Goal: Information Seeking & Learning: Find specific fact

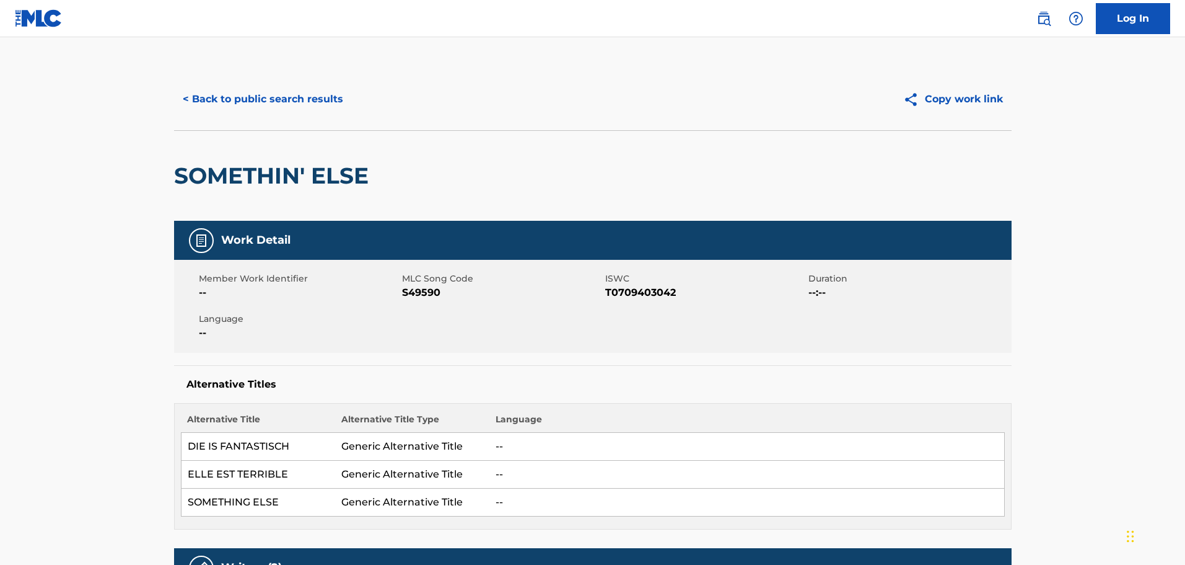
click at [333, 93] on button "< Back to public search results" at bounding box center [263, 99] width 178 height 31
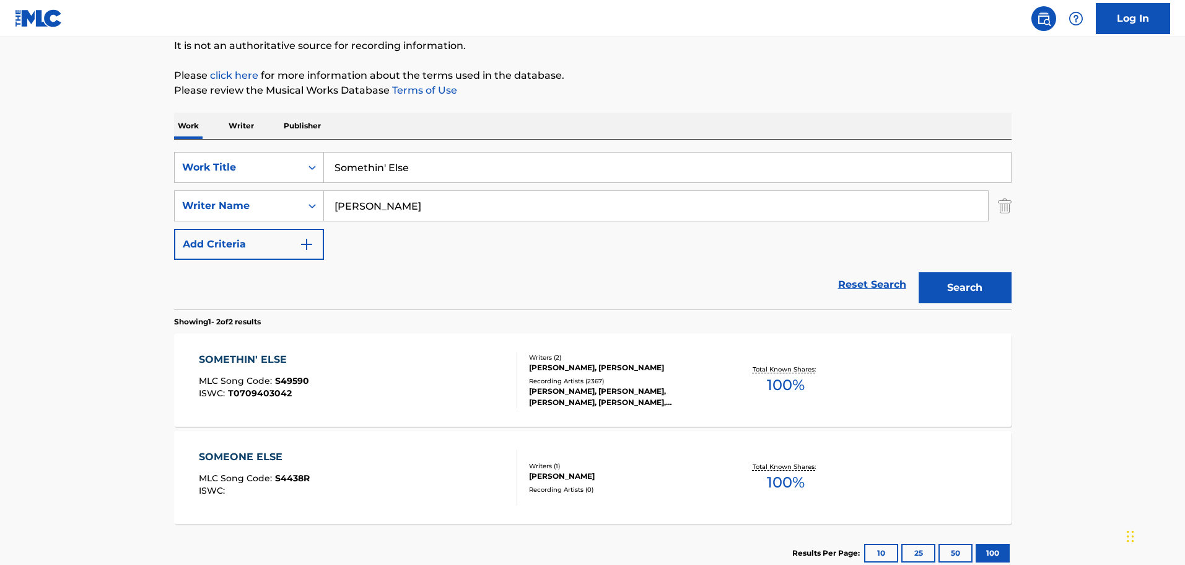
click at [245, 128] on p "Writer" at bounding box center [241, 126] width 33 height 26
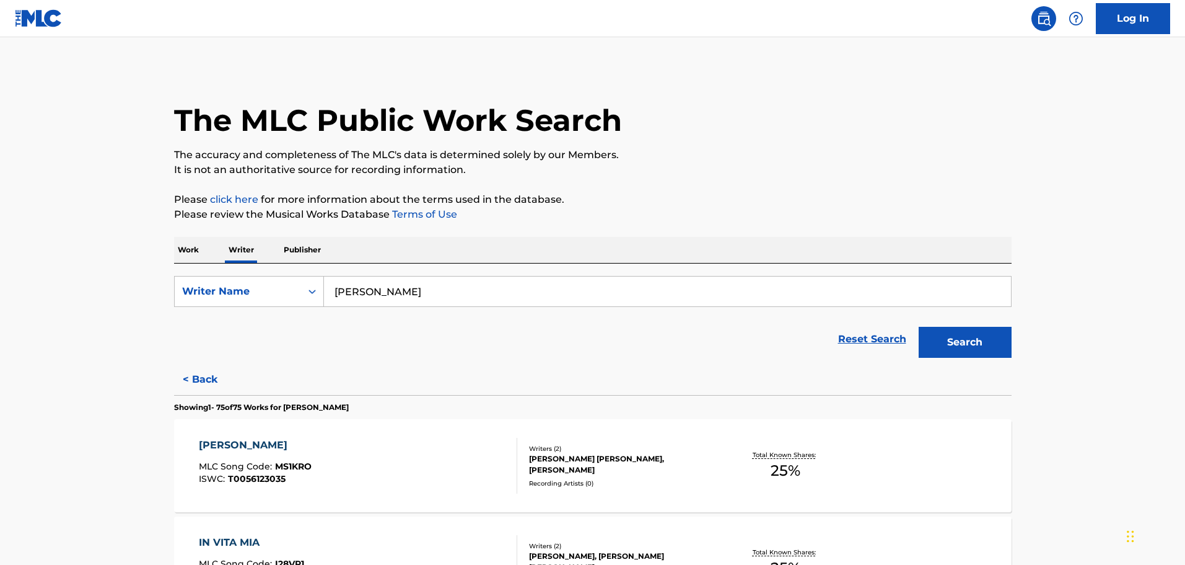
click at [385, 291] on input "[PERSON_NAME]" at bounding box center [667, 291] width 687 height 30
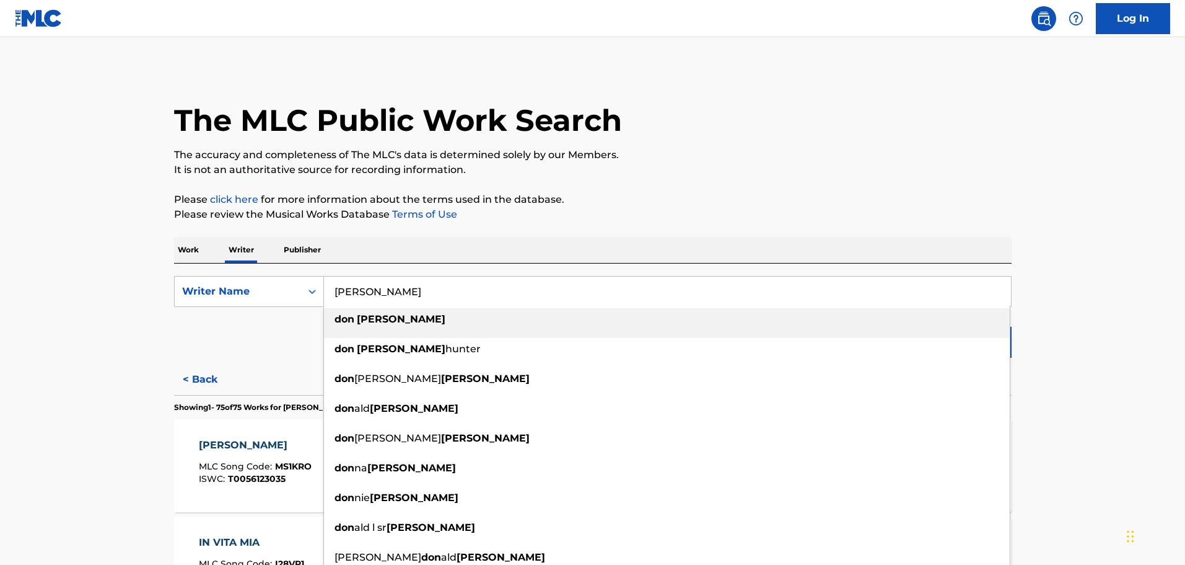
paste input "[PERSON_NAME]"
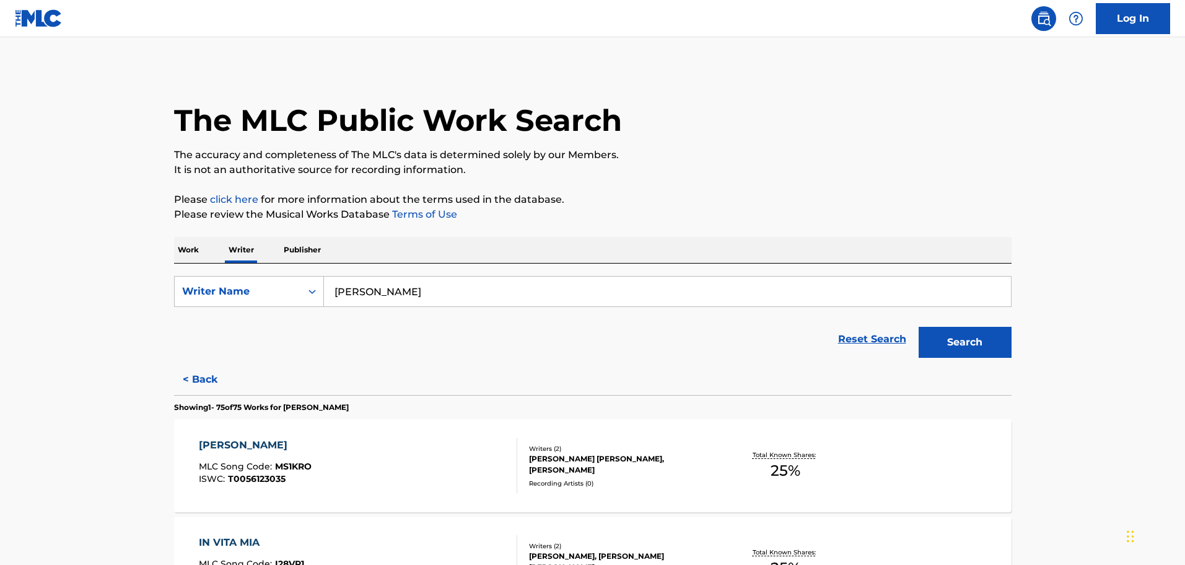
type input "[PERSON_NAME]"
click at [942, 333] on button "Search" at bounding box center [965, 342] width 93 height 31
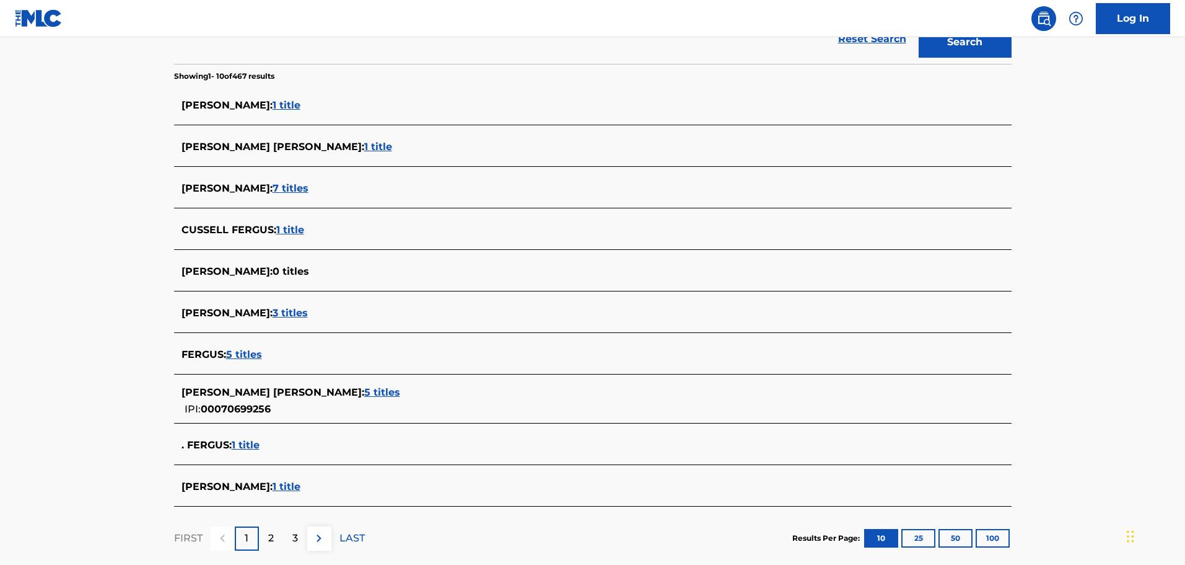
scroll to position [310, 0]
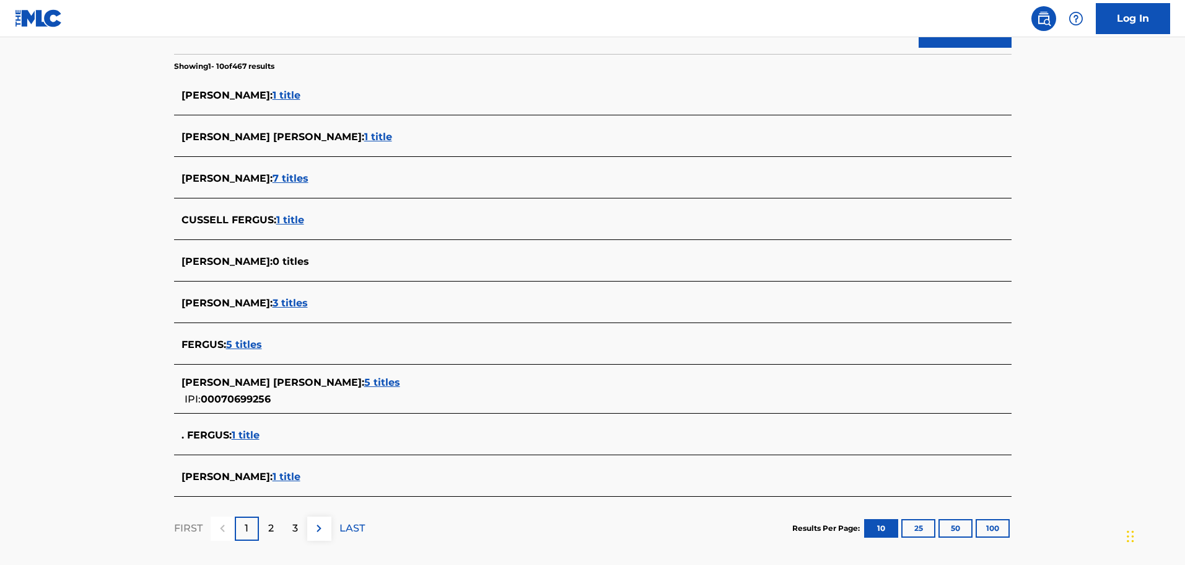
click at [400, 381] on span "5 titles" at bounding box center [382, 382] width 36 height 12
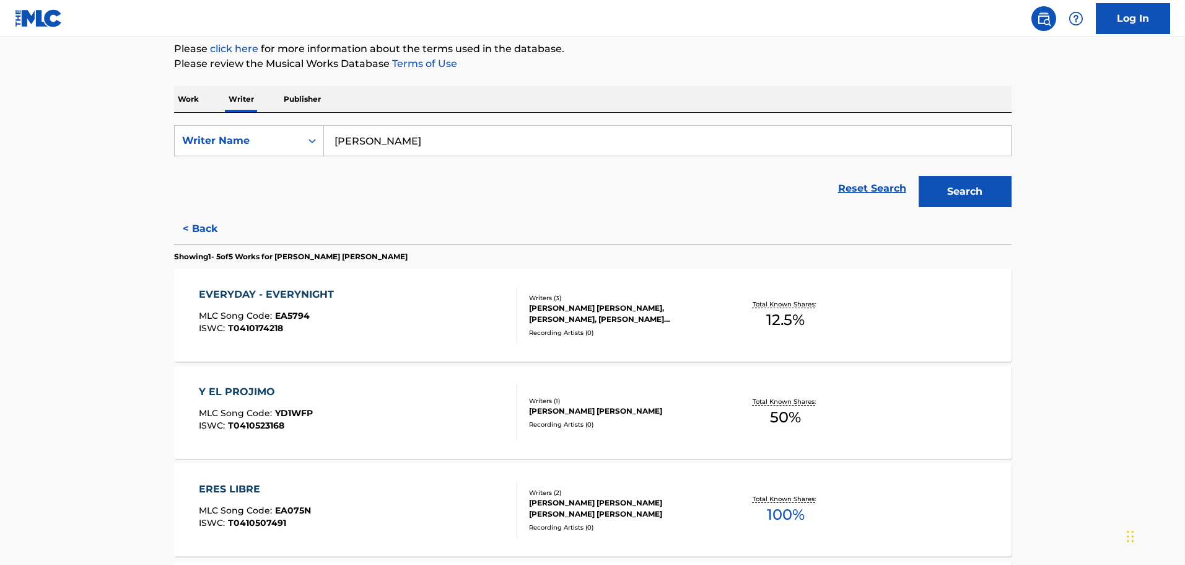
scroll to position [0, 0]
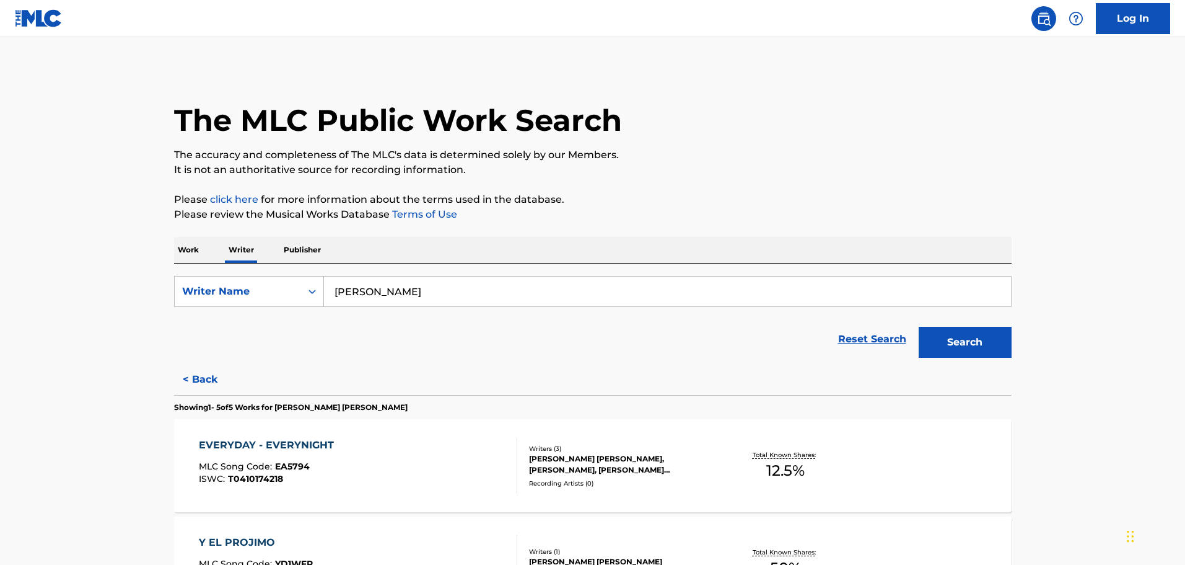
click at [196, 249] on p "Work" at bounding box center [188, 250] width 29 height 26
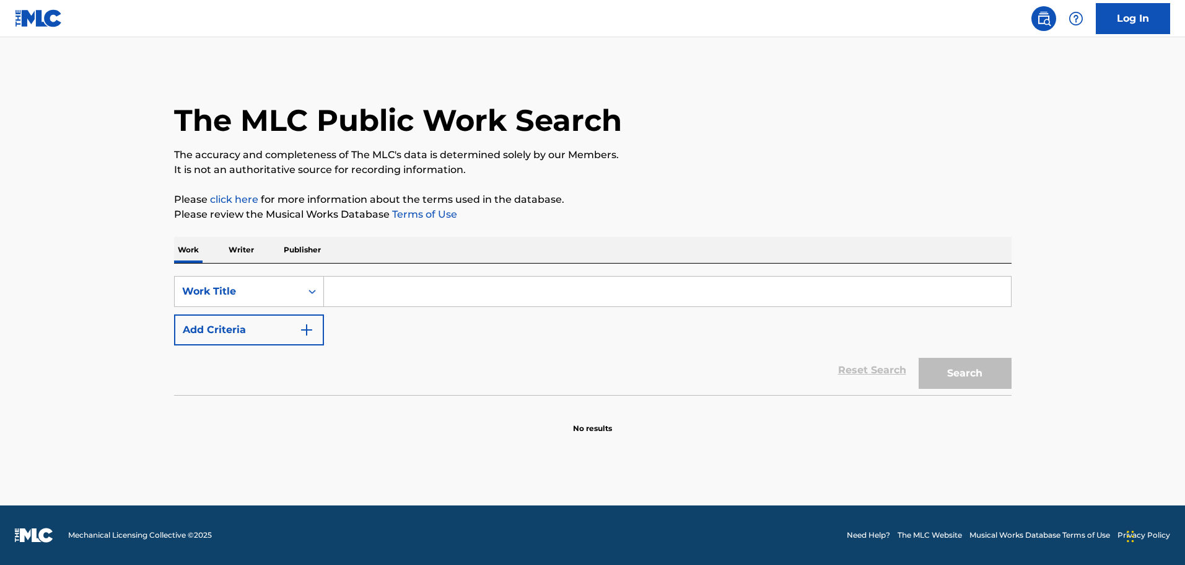
click at [379, 306] on input "Search Form" at bounding box center [667, 291] width 687 height 30
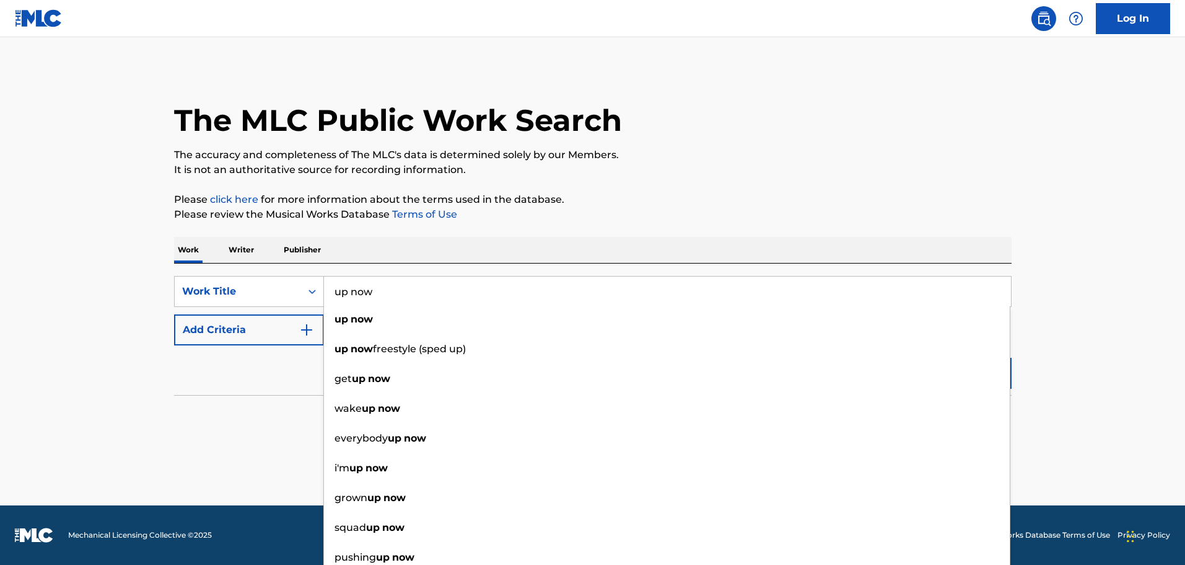
type input "up now"
click at [255, 369] on div "Reset Search Search" at bounding box center [593, 370] width 838 height 50
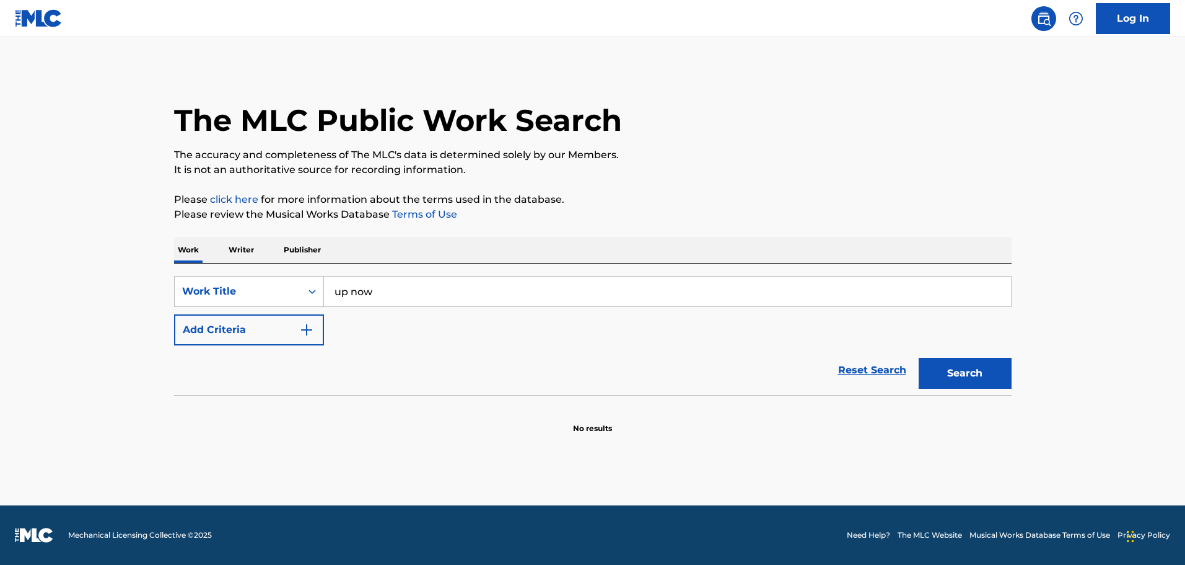
click at [276, 336] on button "Add Criteria" at bounding box center [249, 329] width 150 height 31
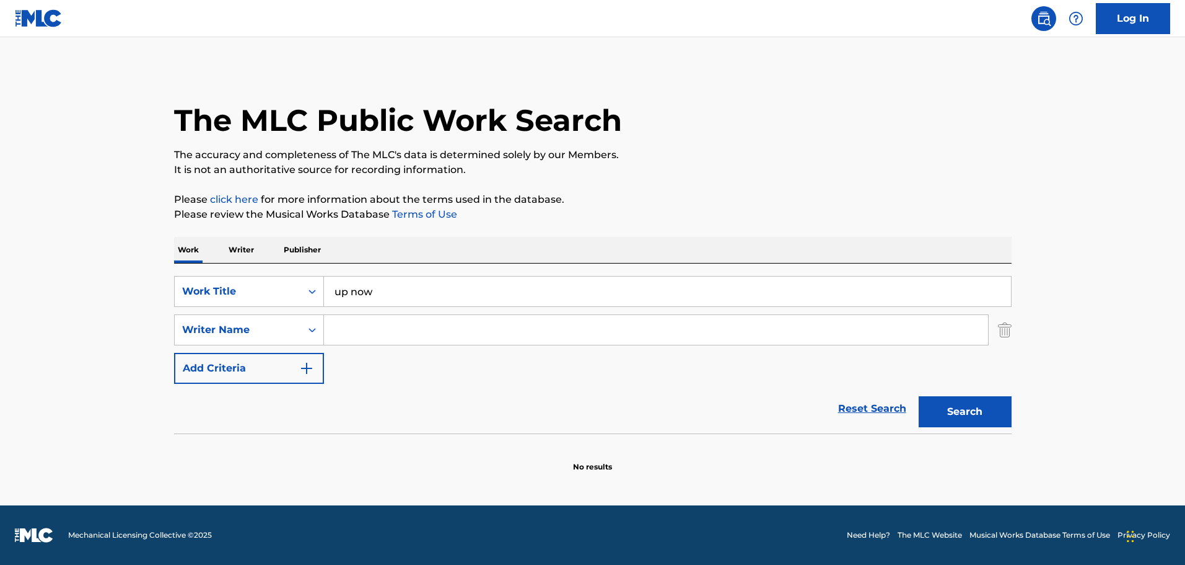
click at [389, 324] on input "Search Form" at bounding box center [656, 330] width 664 height 30
paste input "[PERSON_NAME]"
type input "[PERSON_NAME]"
click at [980, 407] on button "Search" at bounding box center [965, 411] width 93 height 31
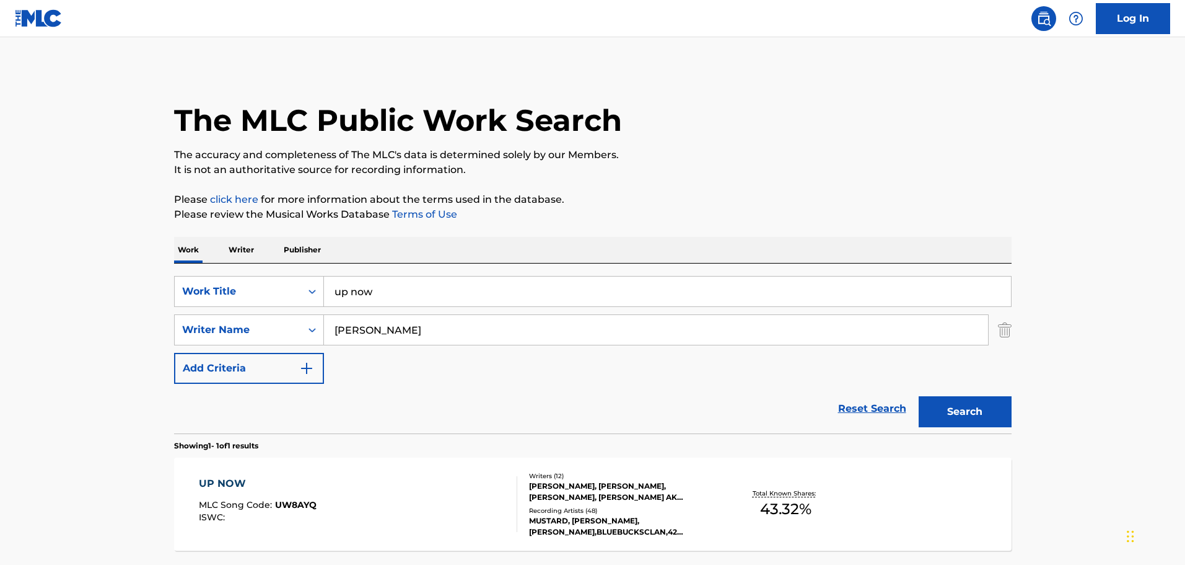
click at [580, 485] on div "[PERSON_NAME], [PERSON_NAME], [PERSON_NAME], [PERSON_NAME] AK [PERSON_NAME], [P…" at bounding box center [622, 491] width 187 height 22
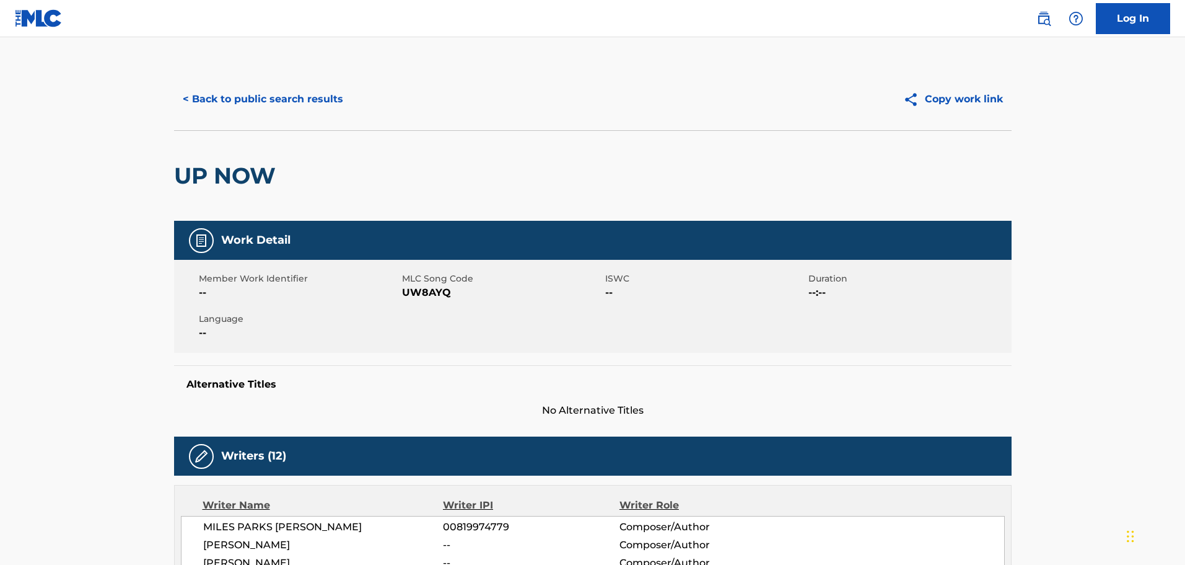
click at [252, 103] on button "< Back to public search results" at bounding box center [263, 99] width 178 height 31
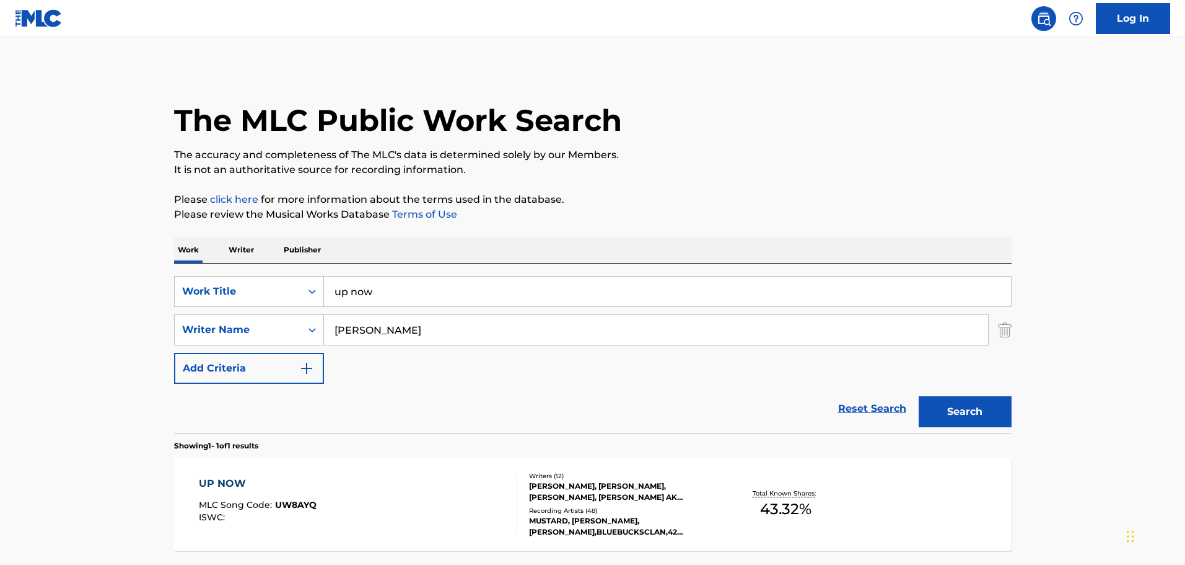
click at [284, 246] on p "Publisher" at bounding box center [302, 250] width 45 height 26
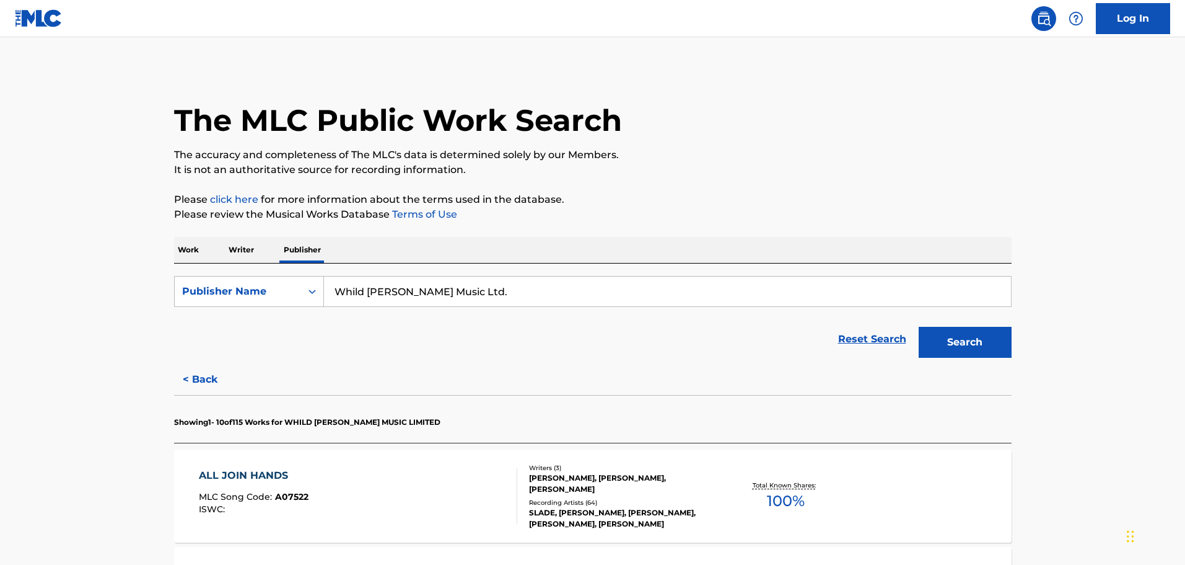
click at [390, 284] on input "Whild [PERSON_NAME] Music Ltd." at bounding box center [667, 291] width 687 height 30
paste input "IRVING MUSIC"
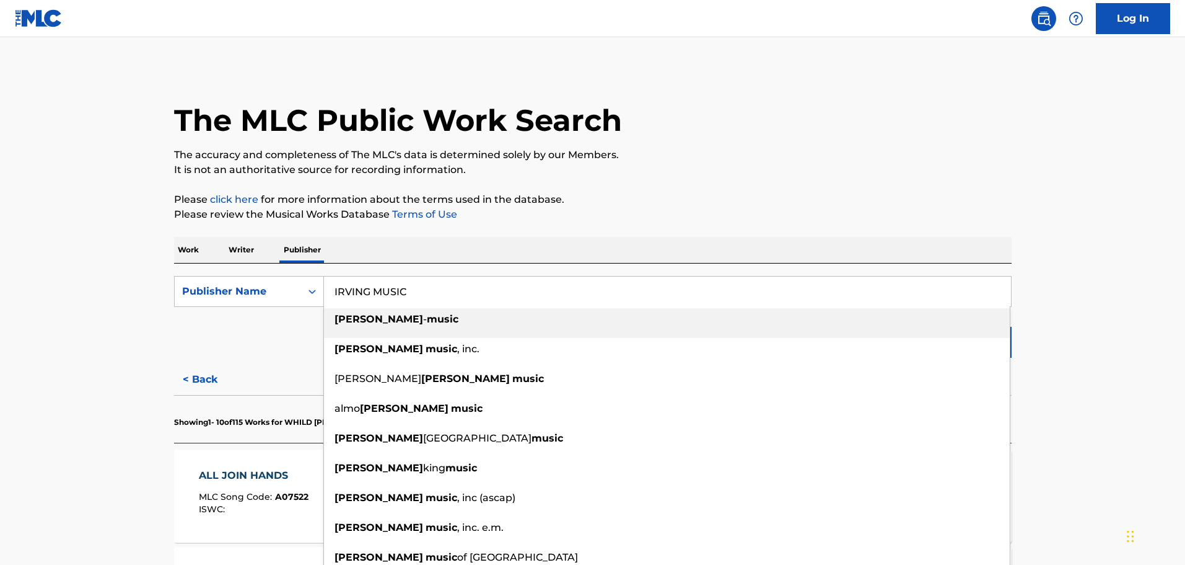
type input "IRVING MUSIC"
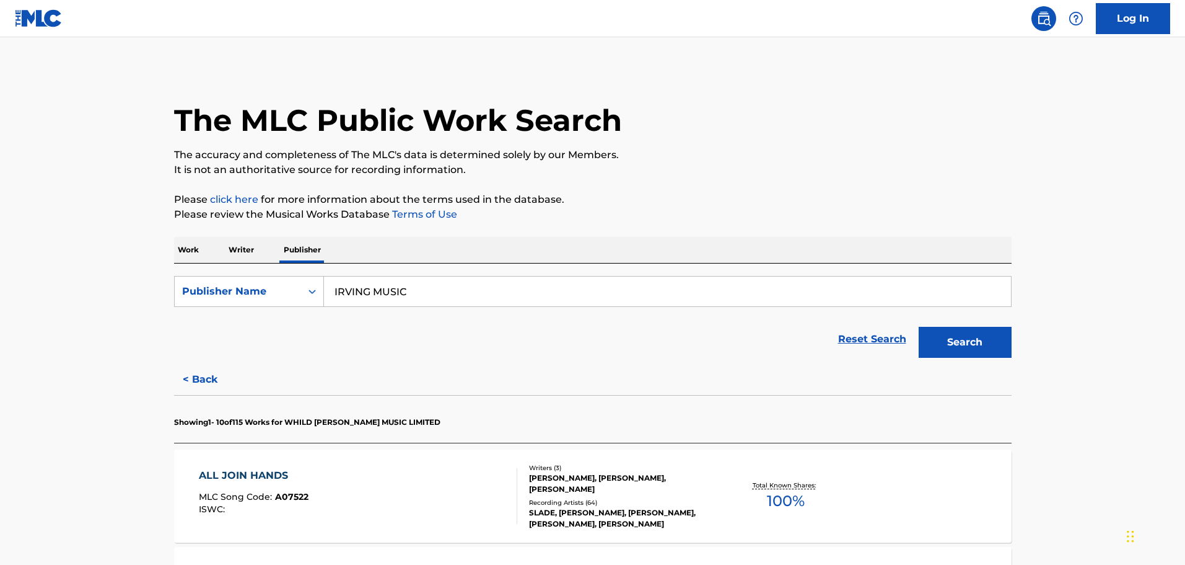
click at [968, 340] on button "Search" at bounding box center [965, 342] width 93 height 31
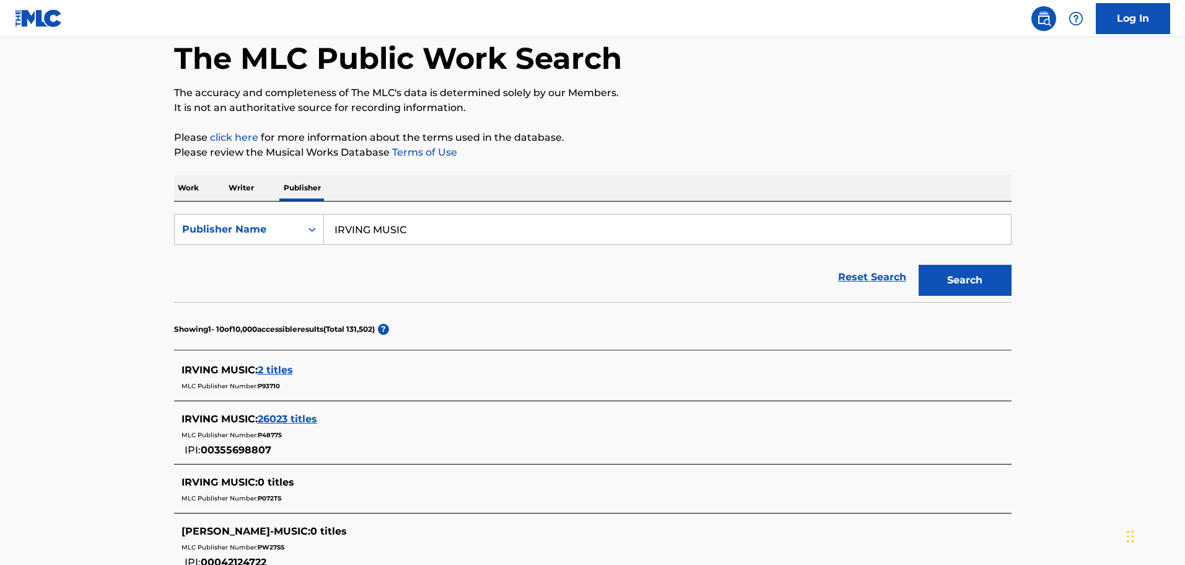
scroll to position [124, 0]
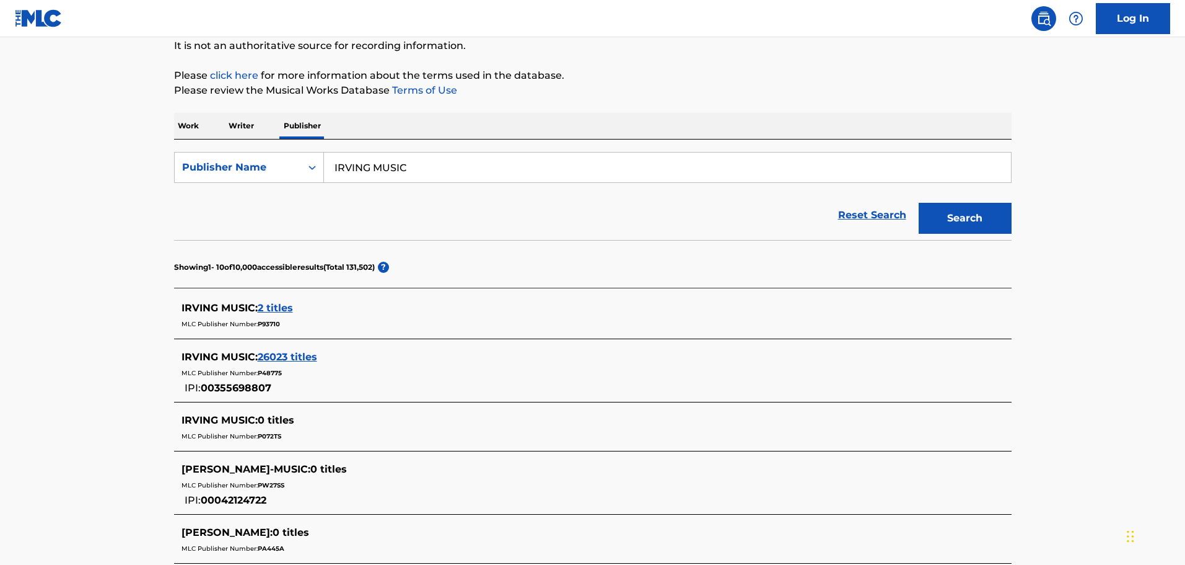
click at [291, 353] on span "26023 titles" at bounding box center [287, 357] width 59 height 12
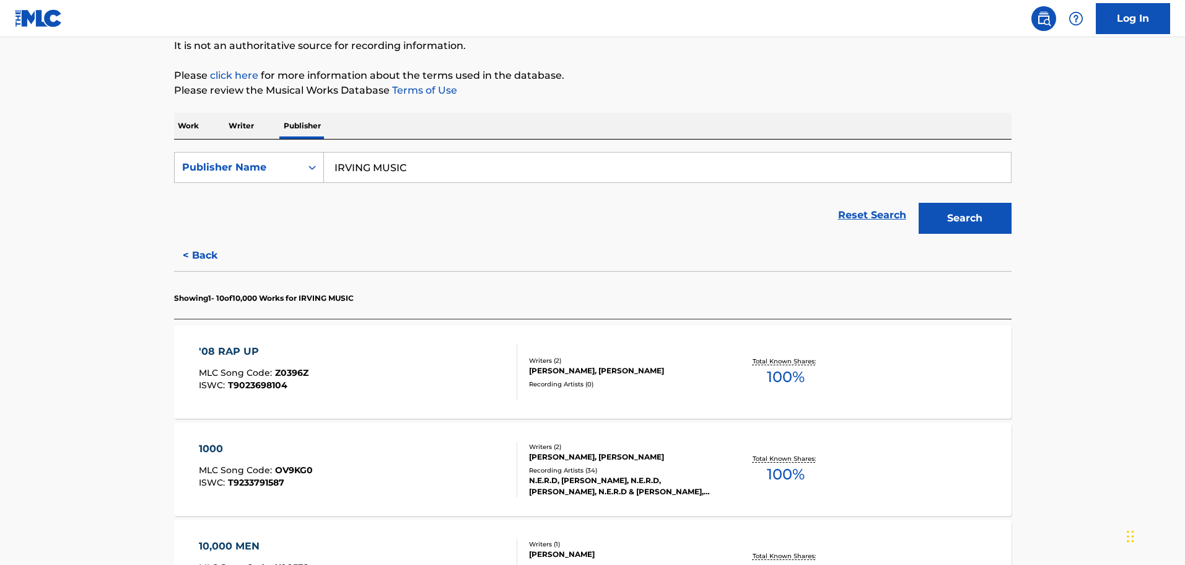
click at [662, 369] on div "[PERSON_NAME], [PERSON_NAME]" at bounding box center [622, 370] width 187 height 11
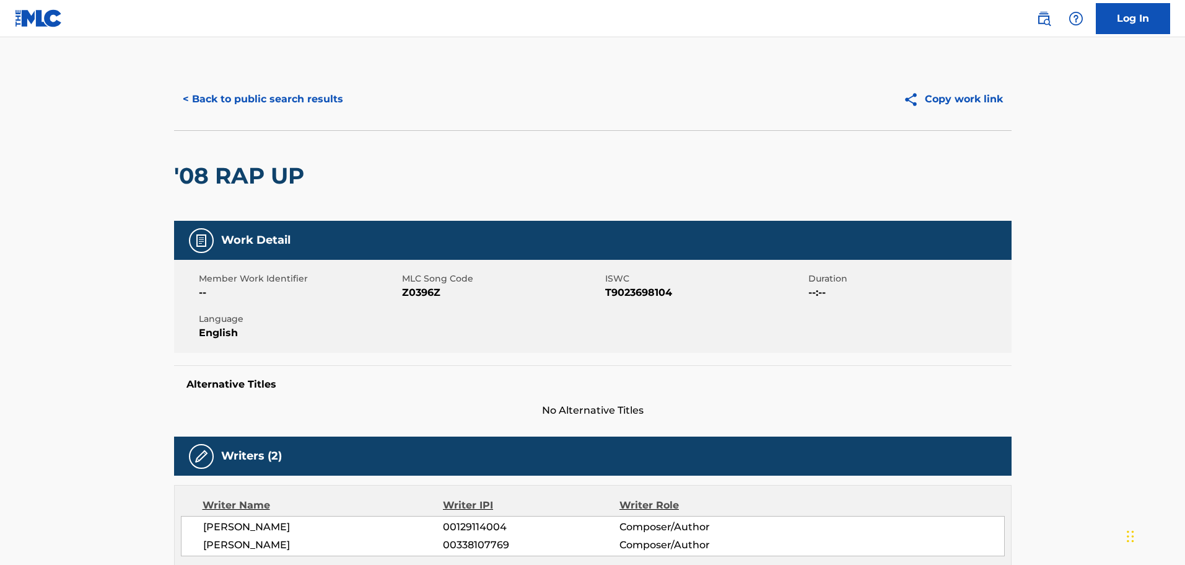
click at [303, 94] on button "< Back to public search results" at bounding box center [263, 99] width 178 height 31
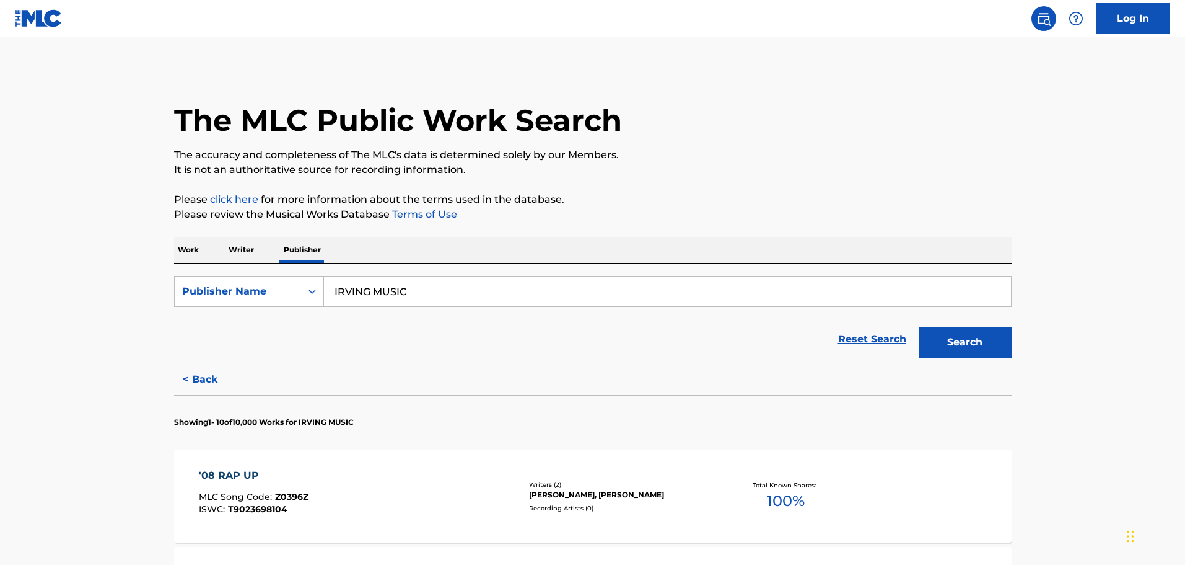
click at [189, 255] on p "Work" at bounding box center [188, 250] width 29 height 26
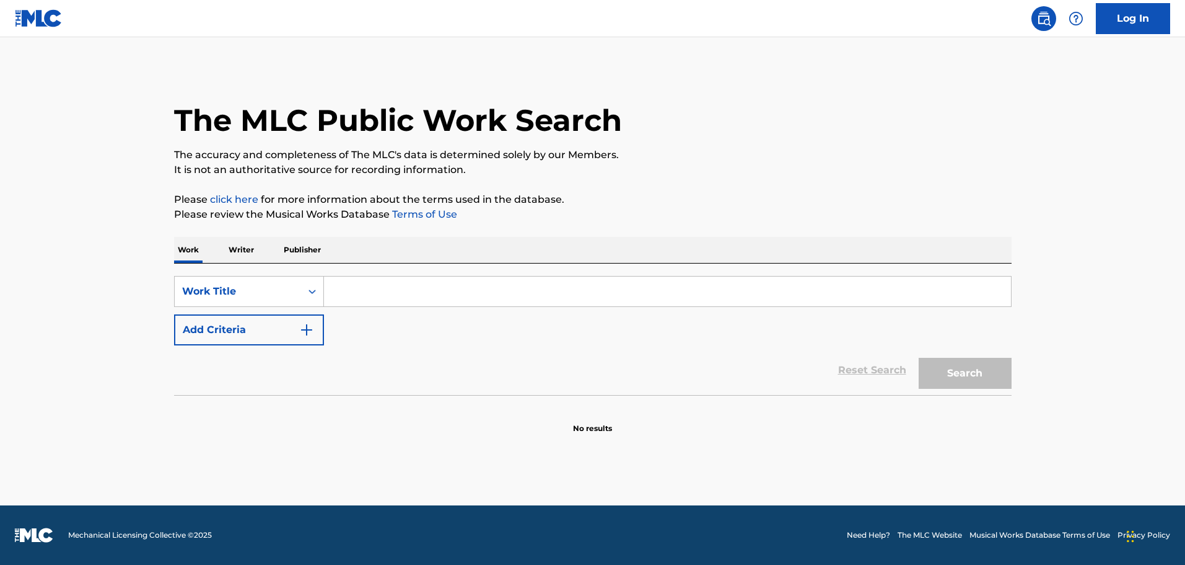
click at [348, 284] on input "Search Form" at bounding box center [667, 291] width 687 height 30
paste input "Show Me the Way"
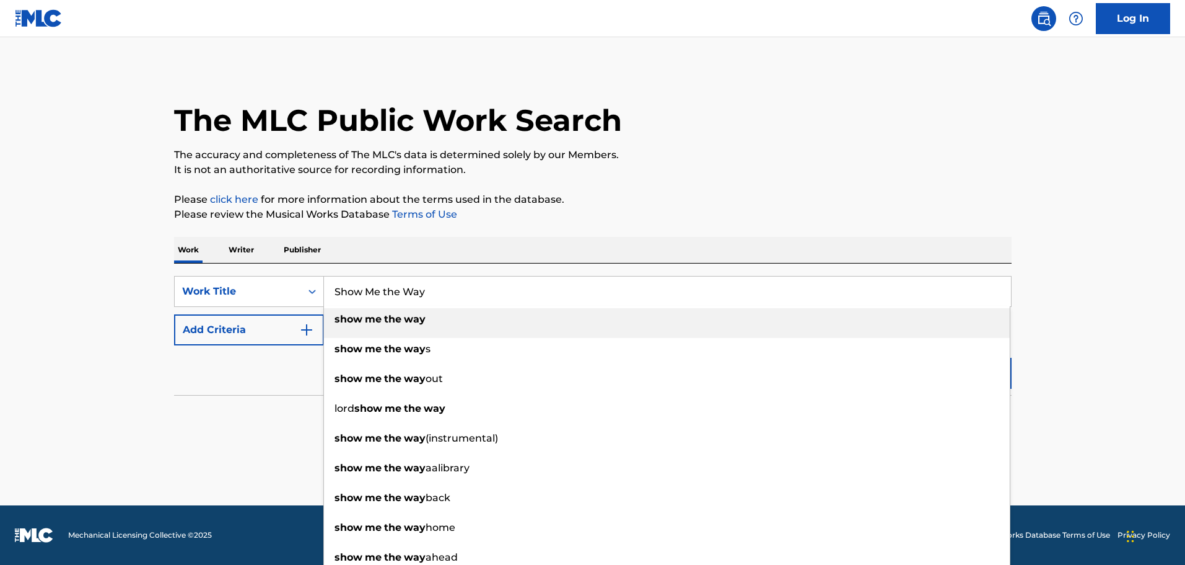
type input "Show Me the Way"
click at [289, 337] on button "Add Criteria" at bounding box center [249, 329] width 150 height 31
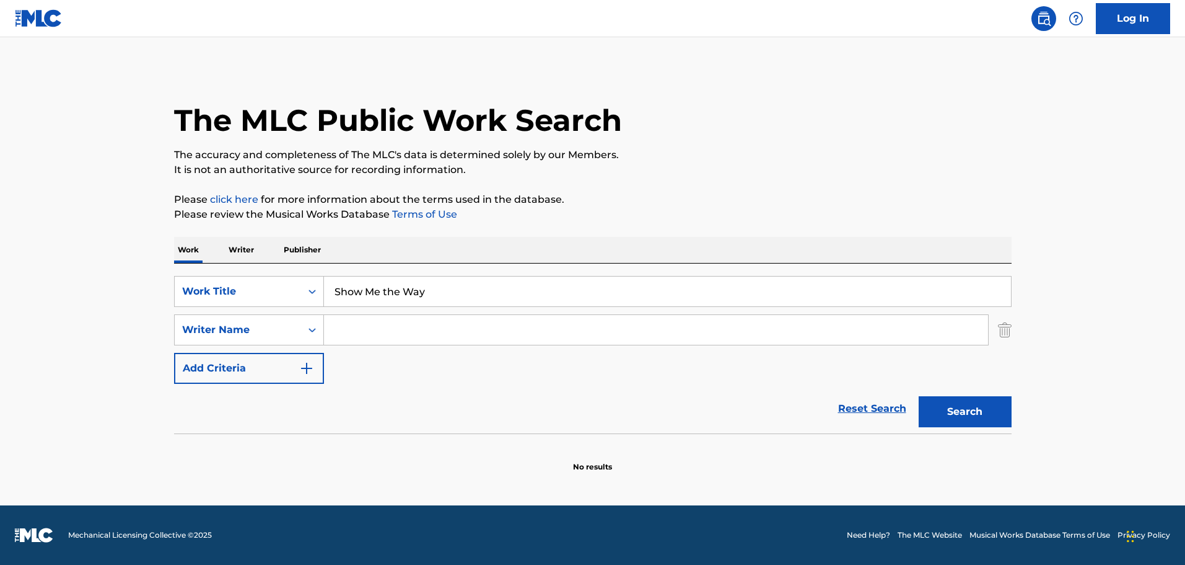
click at [359, 334] on input "Search Form" at bounding box center [656, 330] width 664 height 30
click at [919, 396] on button "Search" at bounding box center [965, 411] width 93 height 31
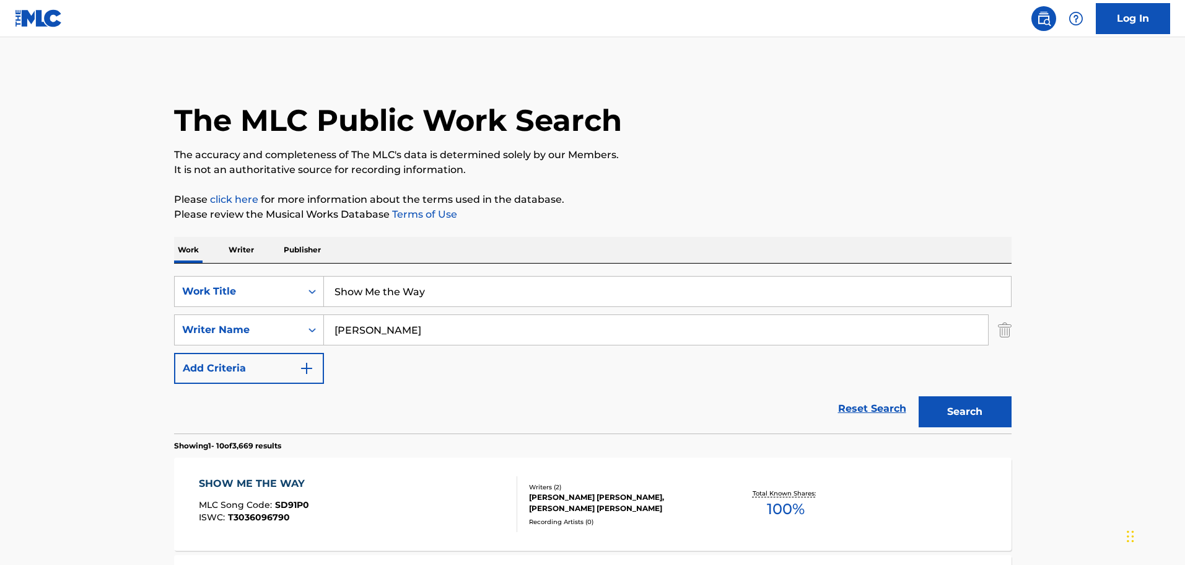
click at [482, 334] on input "[PERSON_NAME]" at bounding box center [656, 330] width 664 height 30
click at [480, 333] on input "[PERSON_NAME]" at bounding box center [656, 330] width 664 height 30
type input "[PERSON_NAME]"
click at [919, 396] on button "Search" at bounding box center [965, 411] width 93 height 31
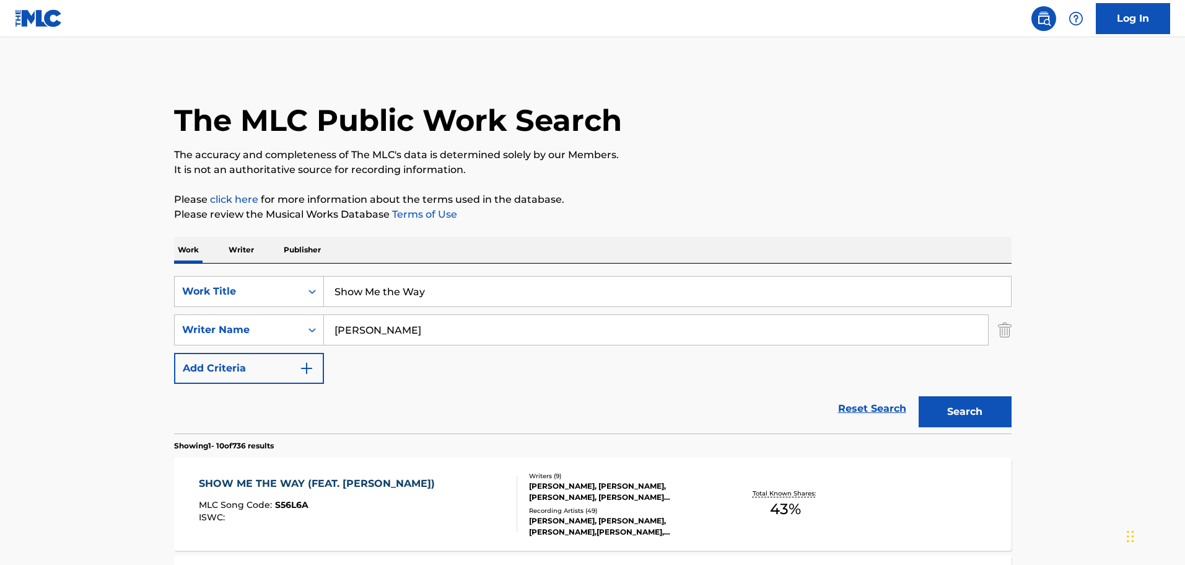
click at [402, 477] on div "SHOW ME THE WAY (FEAT. [PERSON_NAME])" at bounding box center [320, 483] width 242 height 15
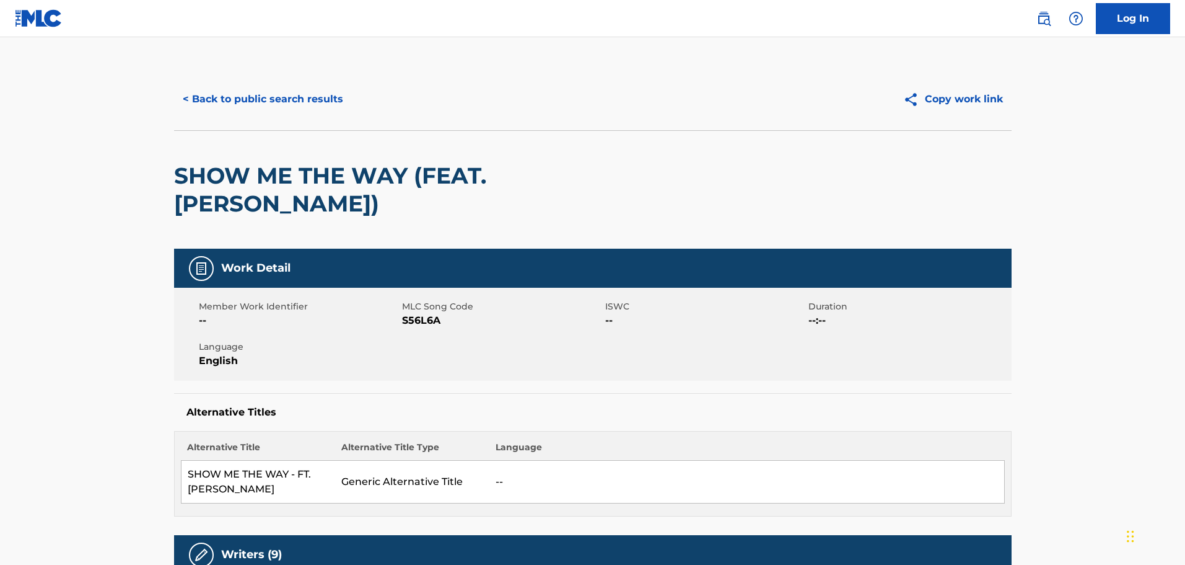
click at [240, 93] on button "< Back to public search results" at bounding box center [263, 99] width 178 height 31
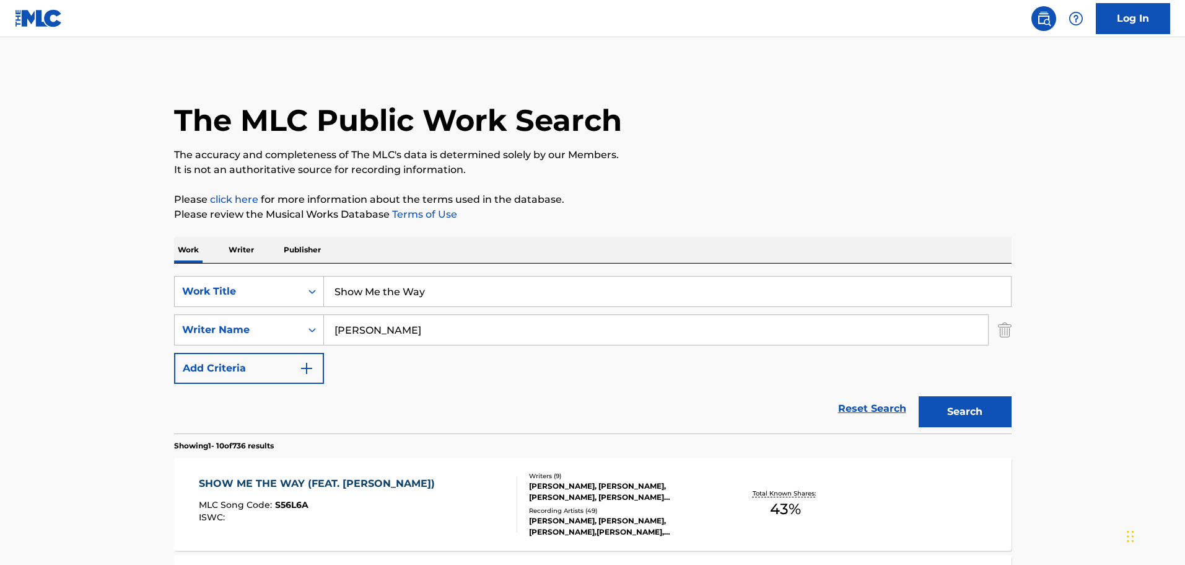
click at [376, 300] on input "Show Me the Way" at bounding box center [667, 291] width 687 height 30
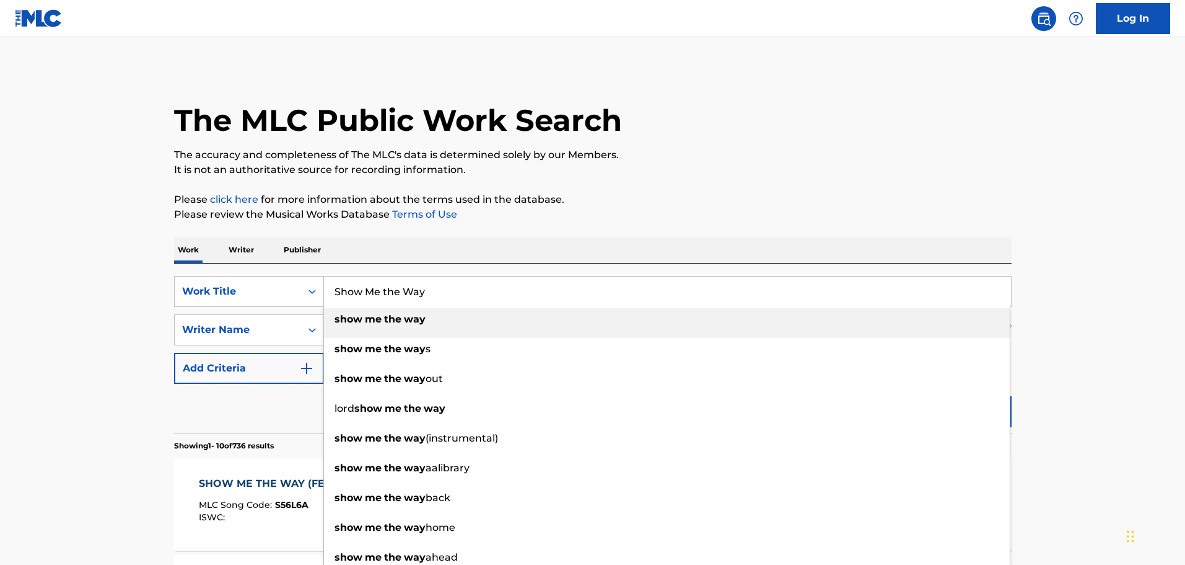
paste input "A Song For Mom"
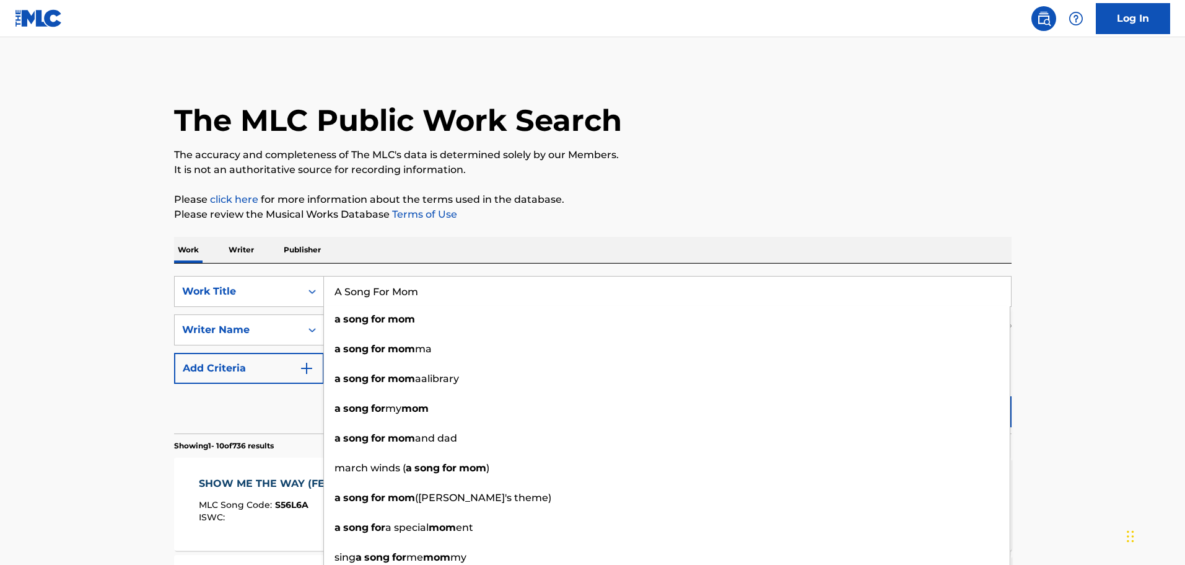
type input "A Song For Mom"
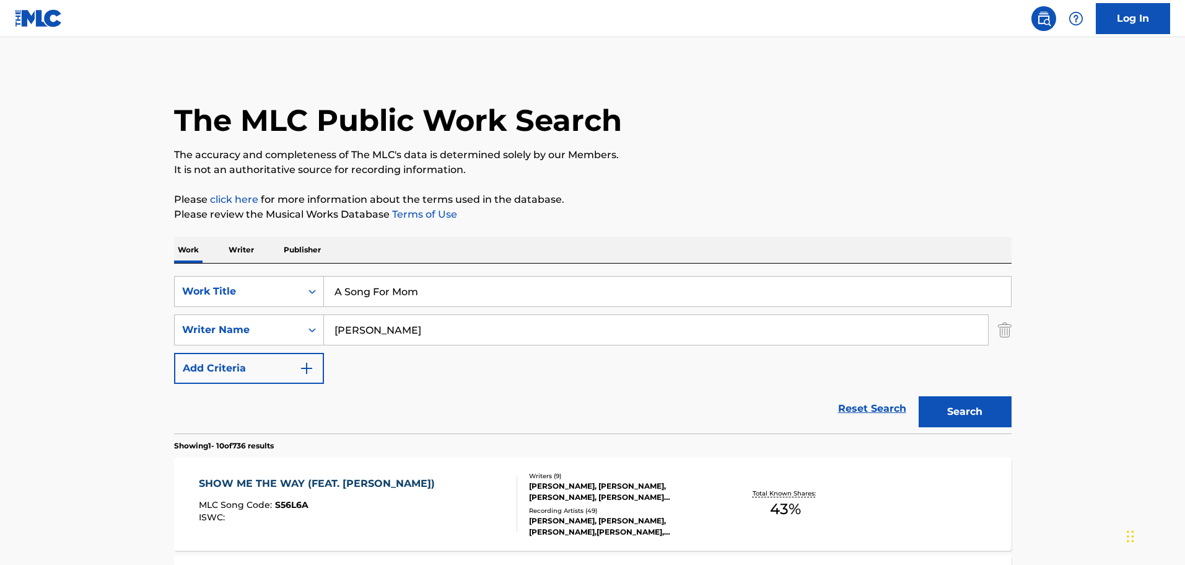
click at [952, 417] on button "Search" at bounding box center [965, 411] width 93 height 31
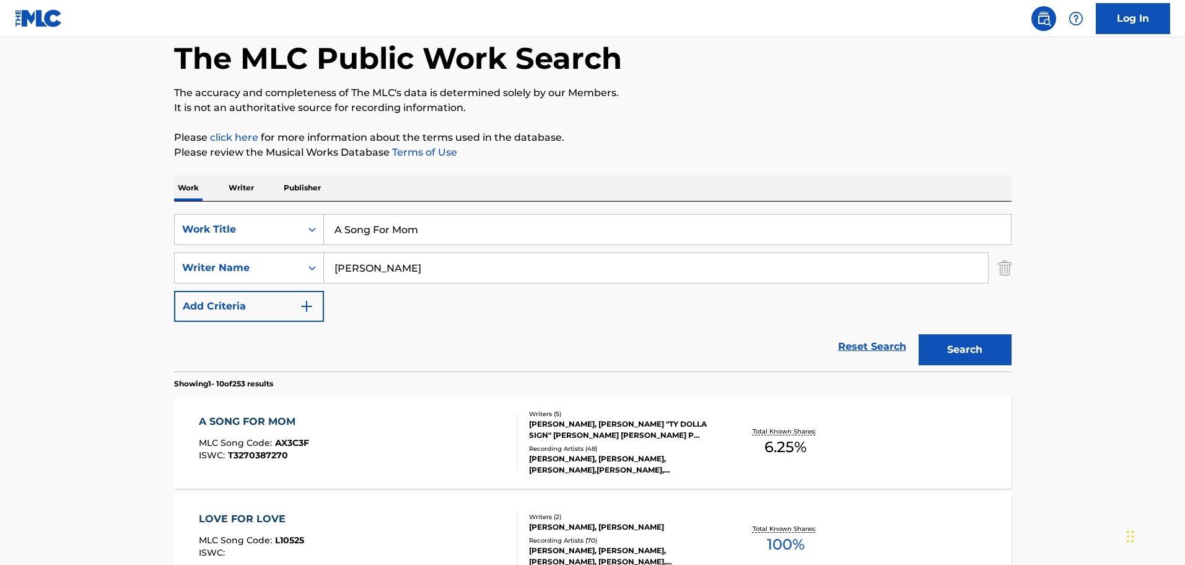
scroll to position [124, 0]
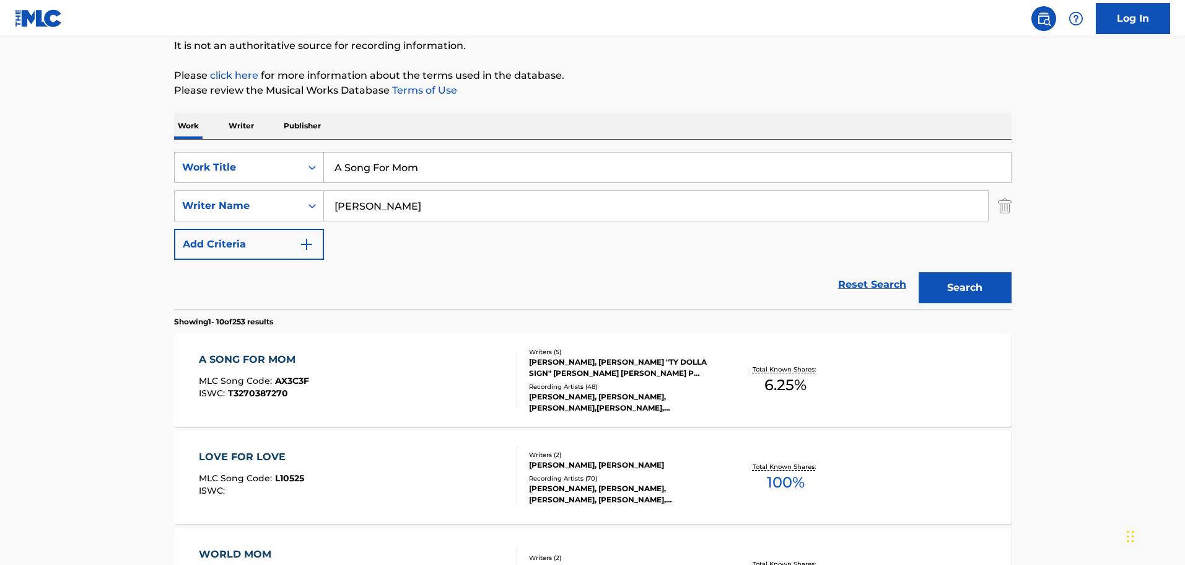
click at [627, 365] on div "[PERSON_NAME], [PERSON_NAME] "TY DOLLA SIGN" [PERSON_NAME] [PERSON_NAME] P [PER…" at bounding box center [622, 367] width 187 height 22
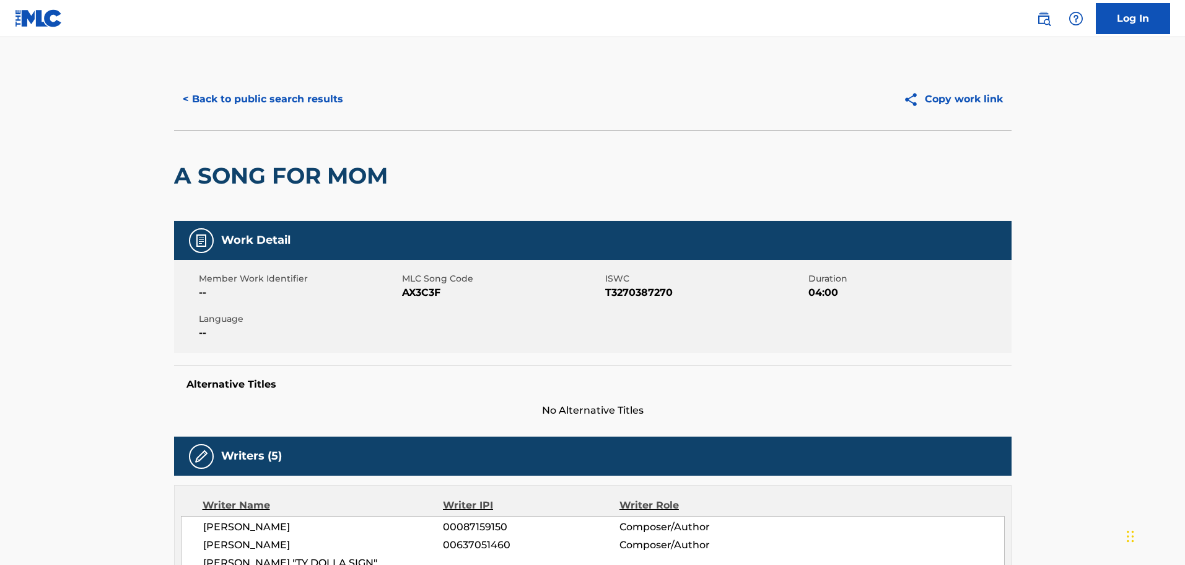
click at [316, 99] on button "< Back to public search results" at bounding box center [263, 99] width 178 height 31
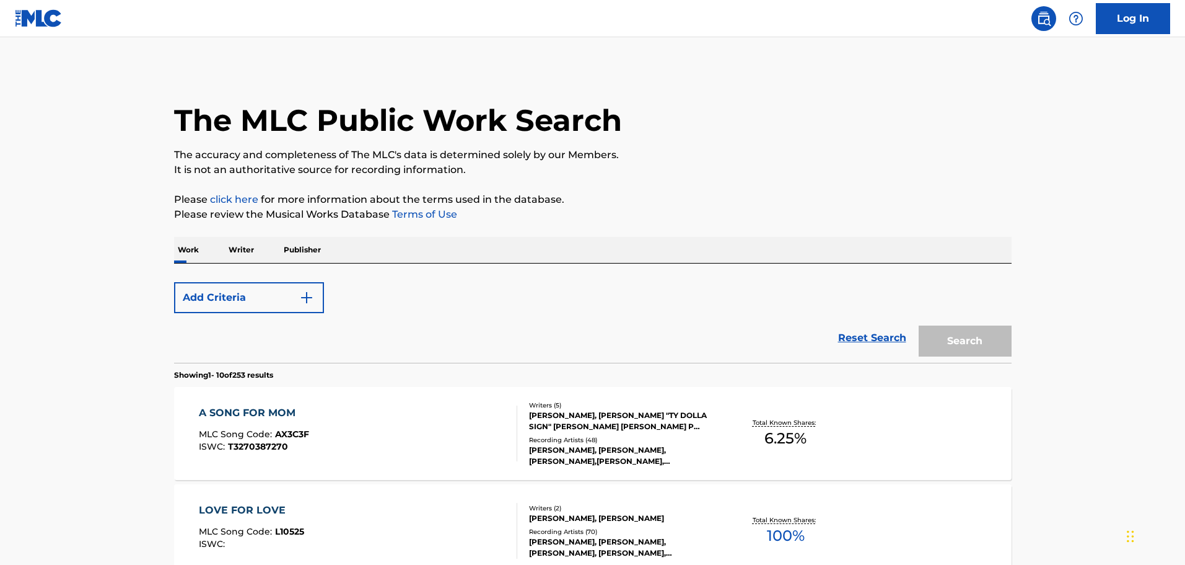
scroll to position [124, 0]
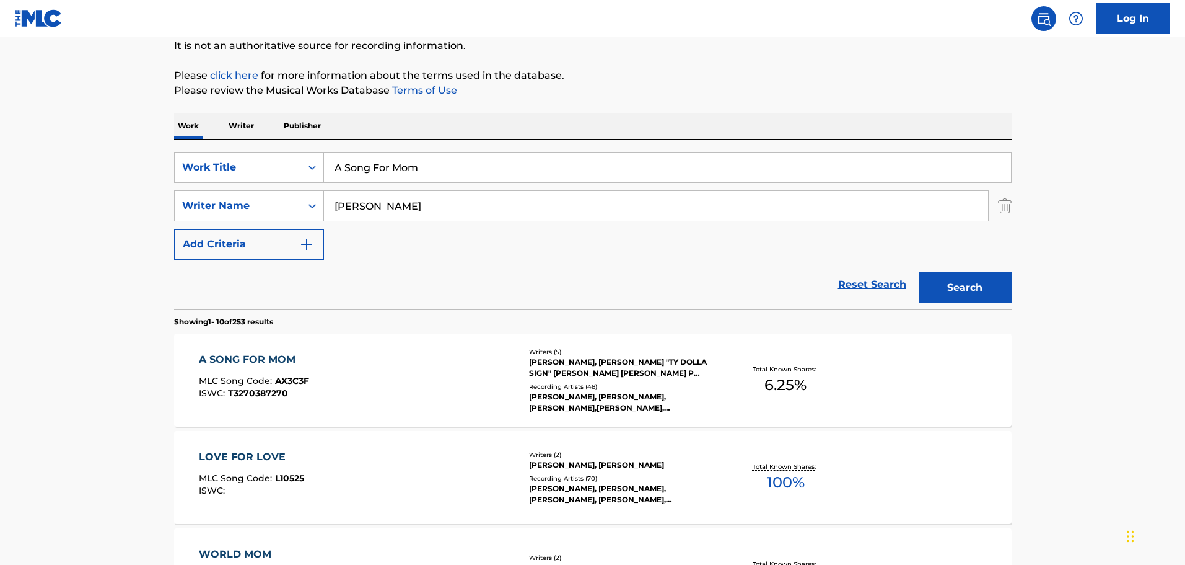
click at [522, 159] on input "A Song For Mom" at bounding box center [667, 167] width 687 height 30
click at [521, 159] on input "A Song For Mom" at bounding box center [667, 167] width 687 height 30
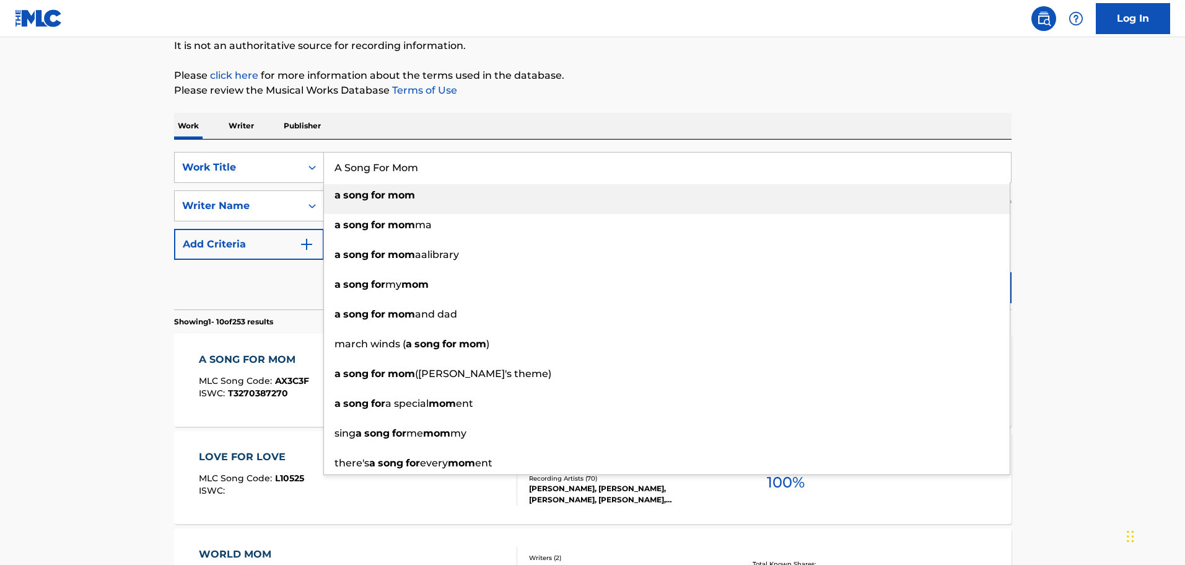
click at [521, 159] on input "A Song For Mom" at bounding box center [667, 167] width 687 height 30
paste input "Mines"
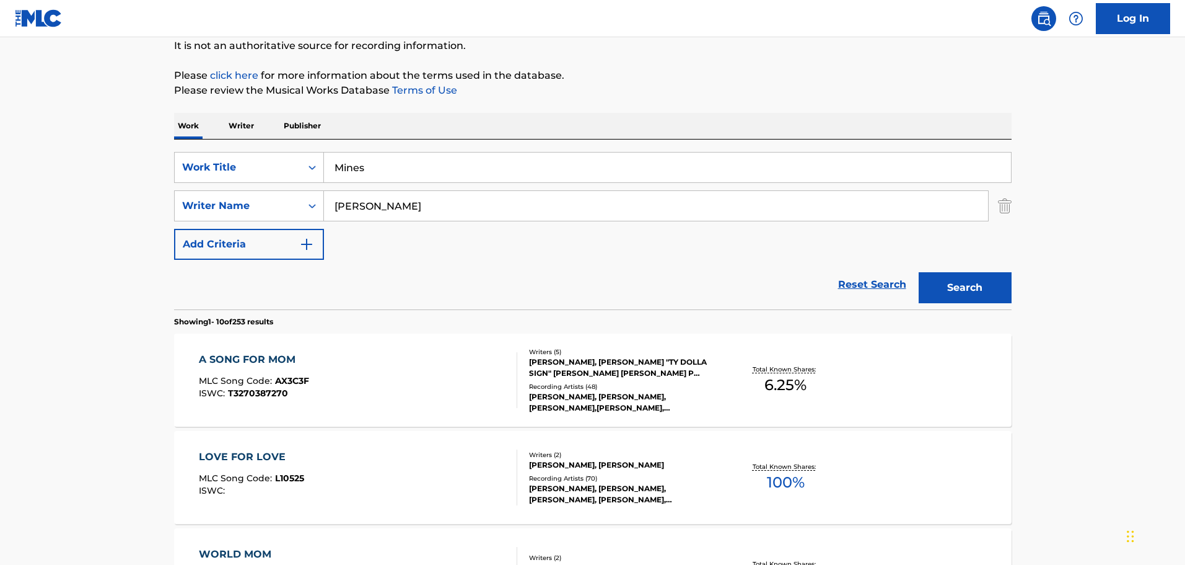
click at [978, 283] on button "Search" at bounding box center [965, 287] width 93 height 31
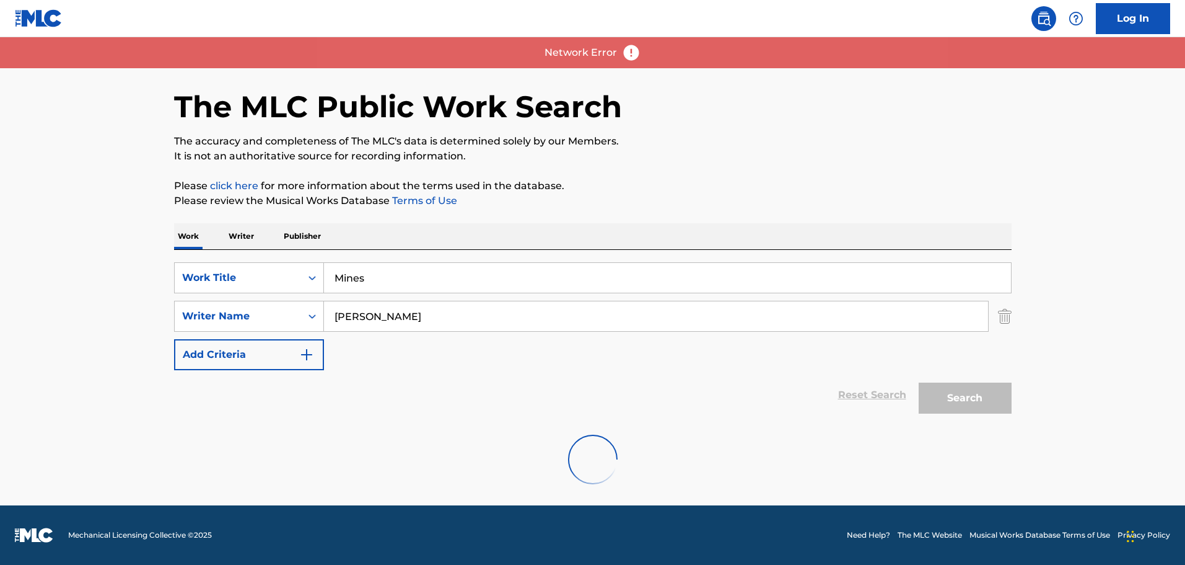
scroll to position [0, 0]
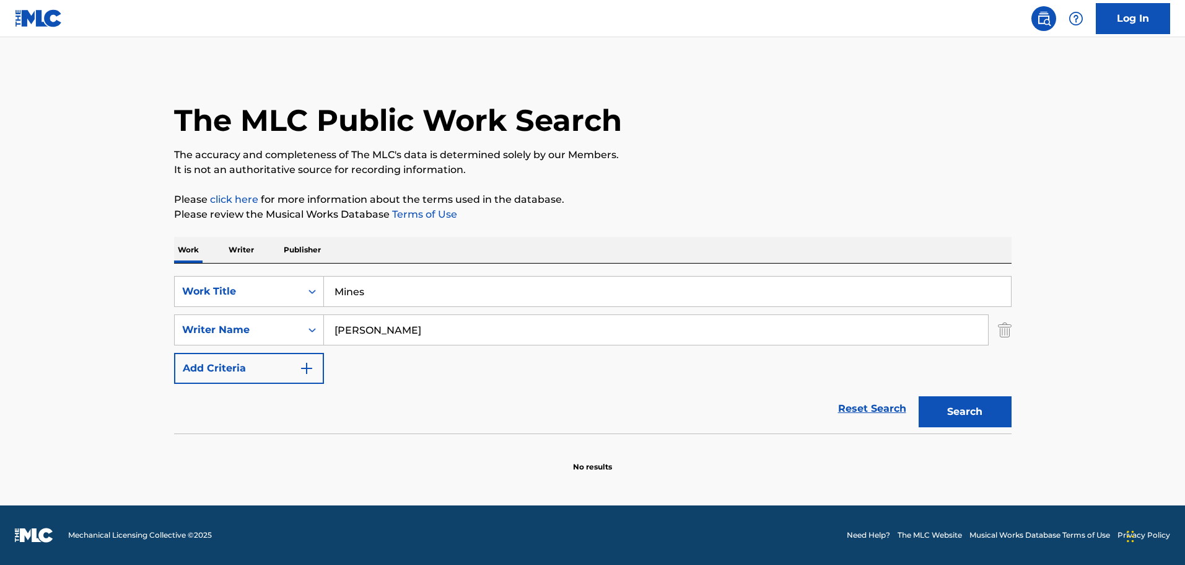
click at [569, 290] on input "Mines" at bounding box center [667, 291] width 687 height 30
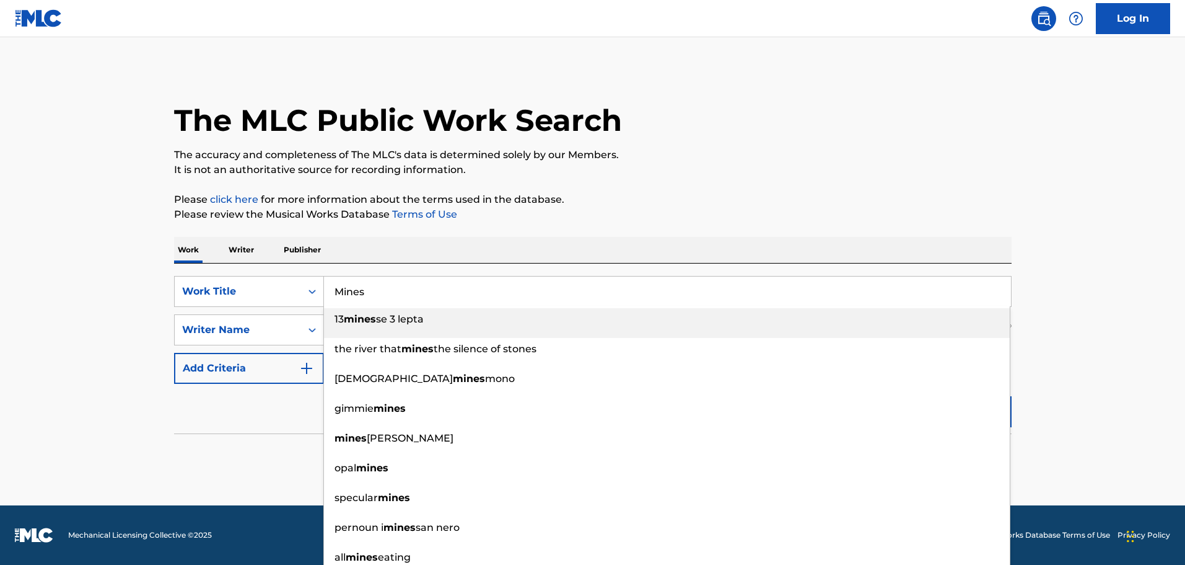
paste input "One Bad Decision"
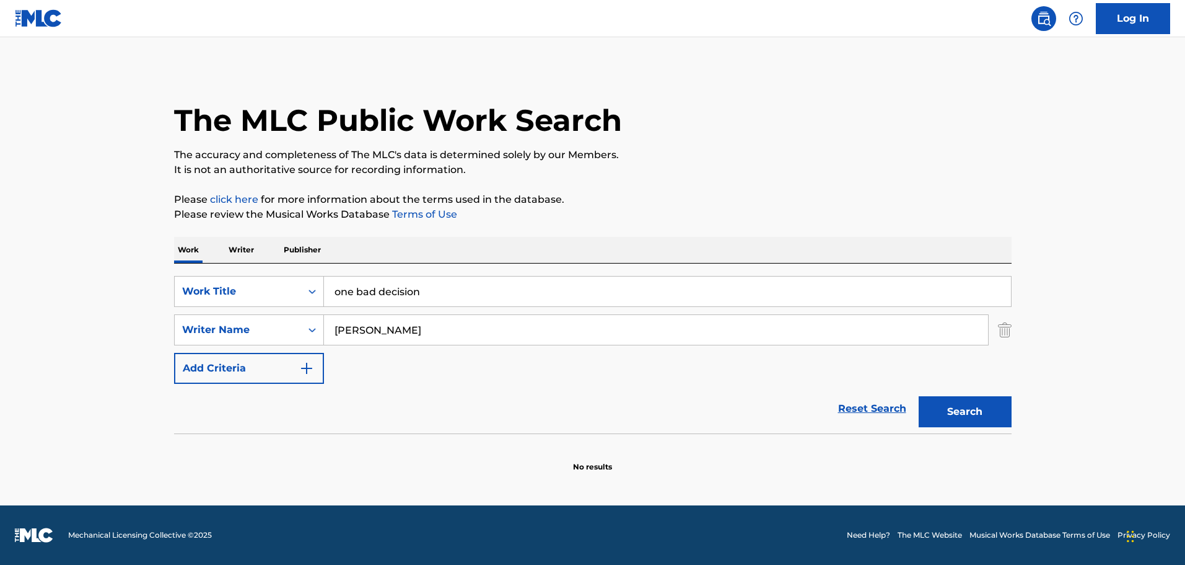
click at [542, 301] on input "one bad decision" at bounding box center [667, 291] width 687 height 30
paste input "One of Them Ones"
click at [565, 284] on input "one of them ones" at bounding box center [667, 291] width 687 height 30
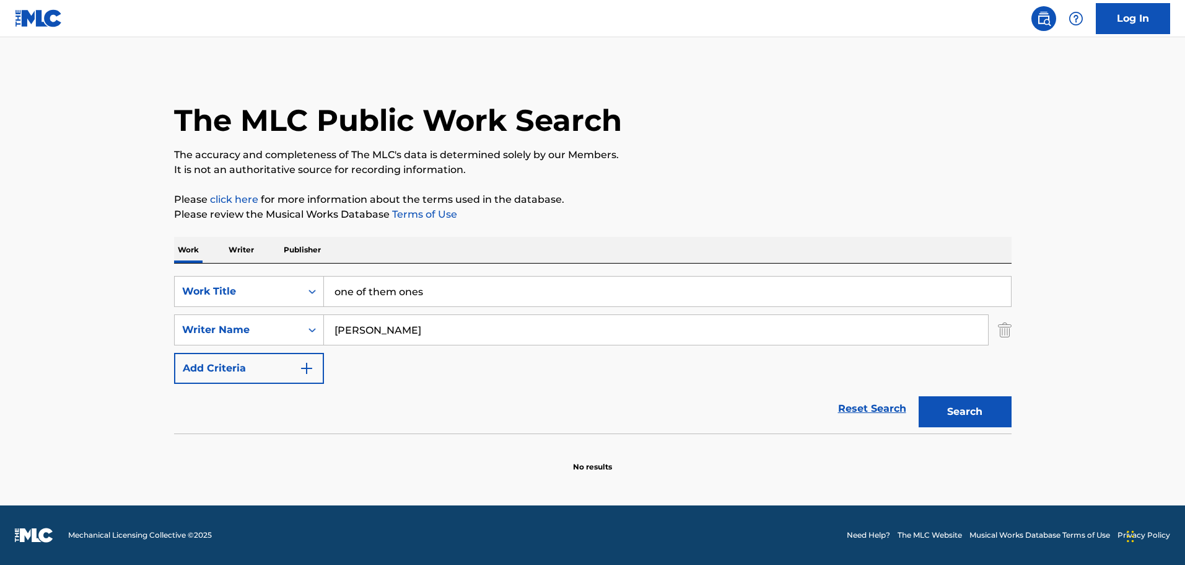
click at [565, 284] on input "one of them ones" at bounding box center [667, 291] width 687 height 30
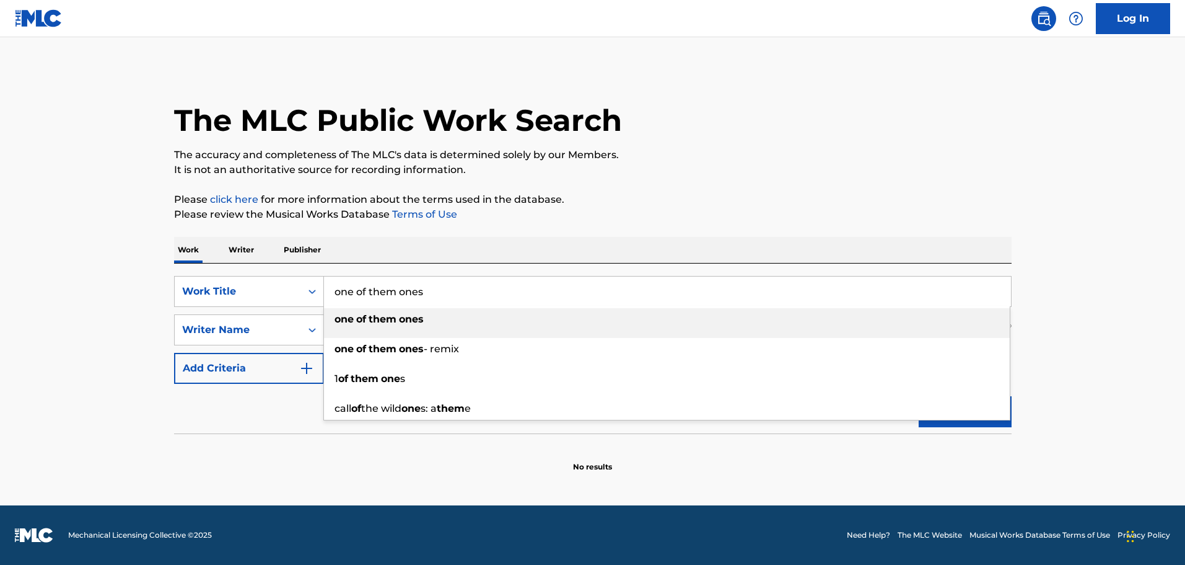
click at [565, 284] on input "one of them ones" at bounding box center [667, 291] width 687 height 30
paste input "Pray For Me"
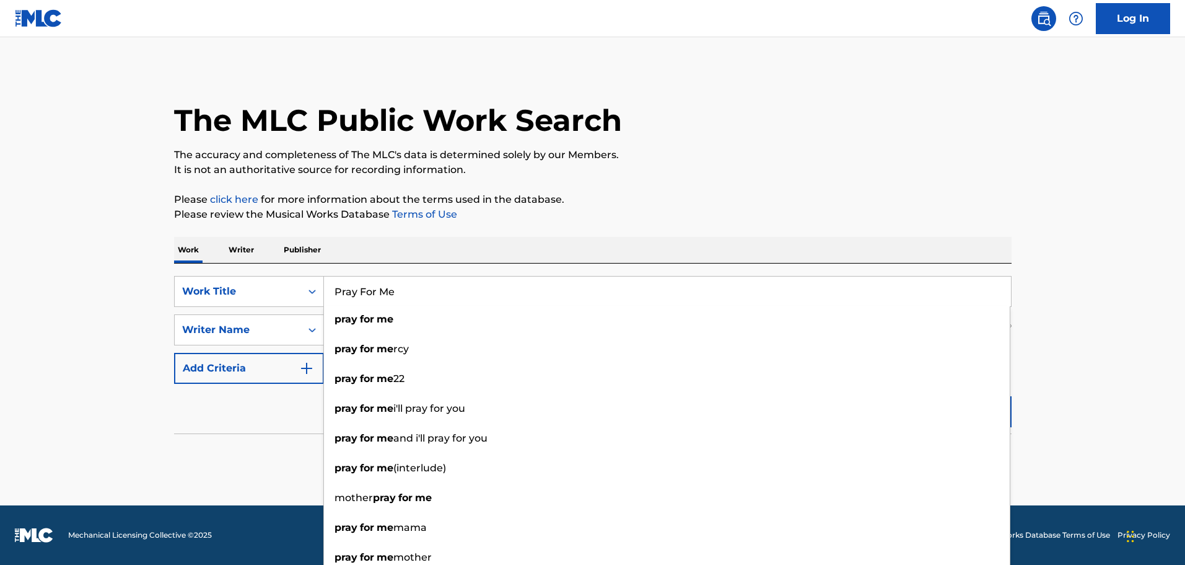
type input "Pray For Me"
click at [1037, 289] on main "The MLC Public Work Search The accuracy and completeness of The MLC's data is d…" at bounding box center [592, 271] width 1185 height 468
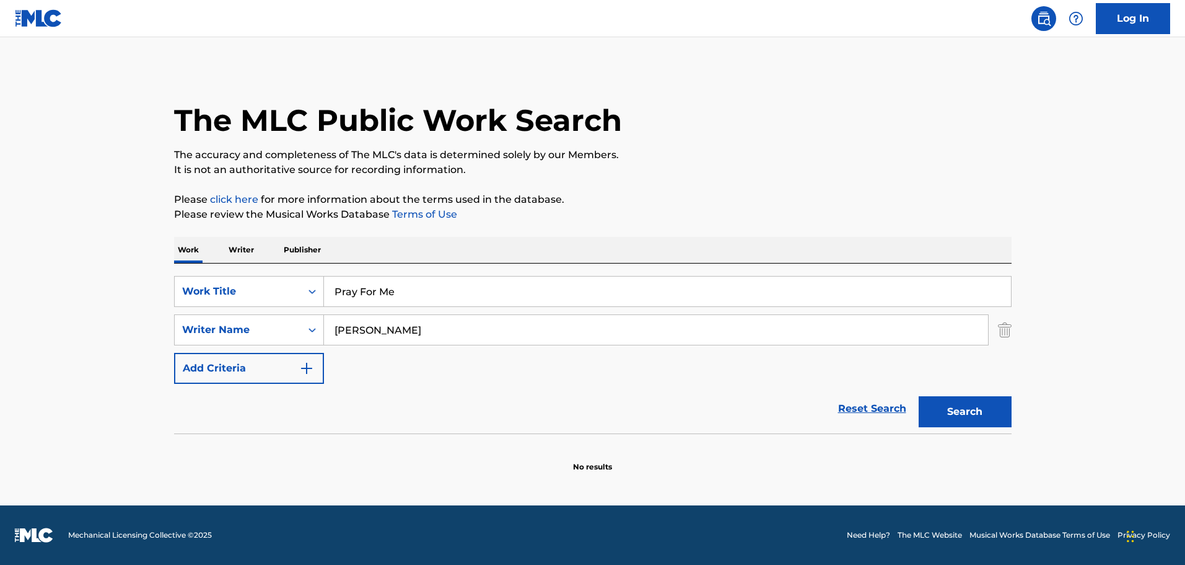
click at [974, 414] on button "Search" at bounding box center [965, 411] width 93 height 31
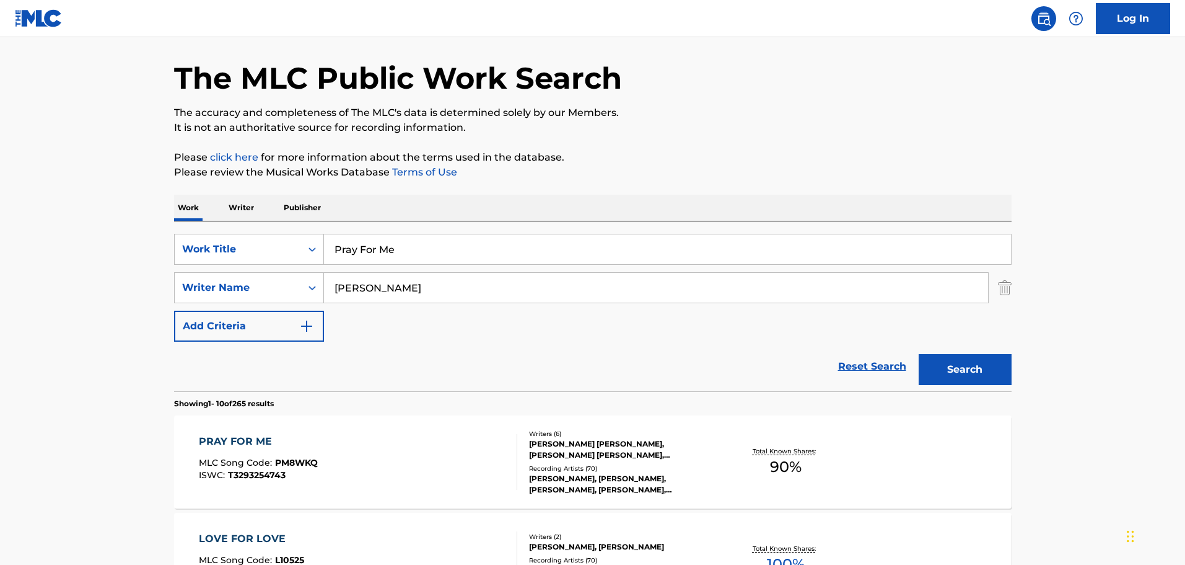
scroll to position [124, 0]
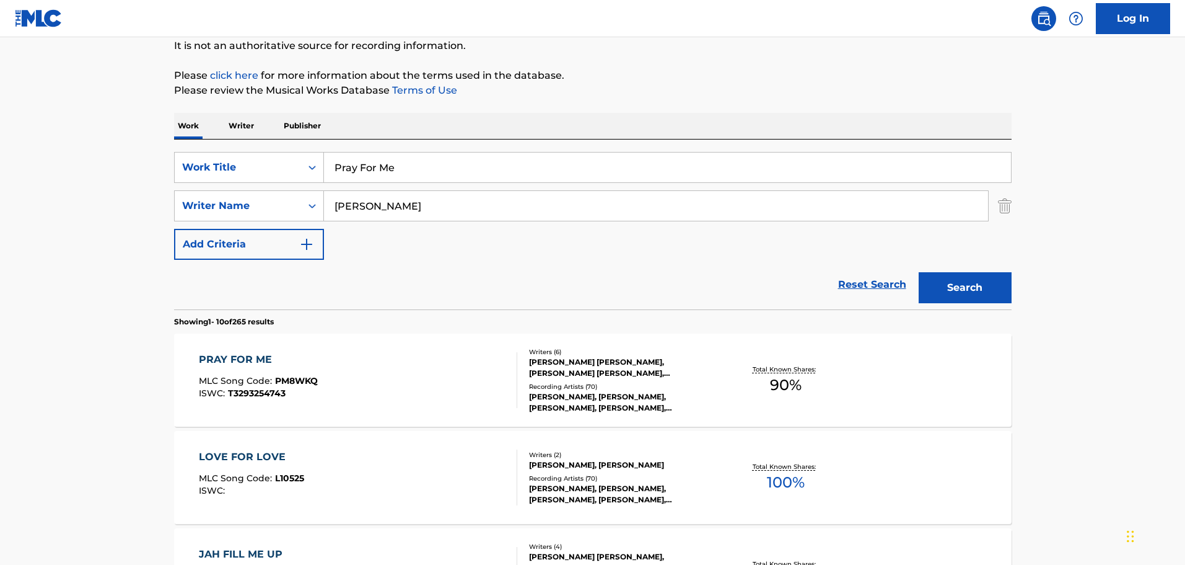
click at [678, 375] on div "[PERSON_NAME] [PERSON_NAME], [PERSON_NAME] [PERSON_NAME], [PERSON_NAME], [PERSO…" at bounding box center [622, 367] width 187 height 22
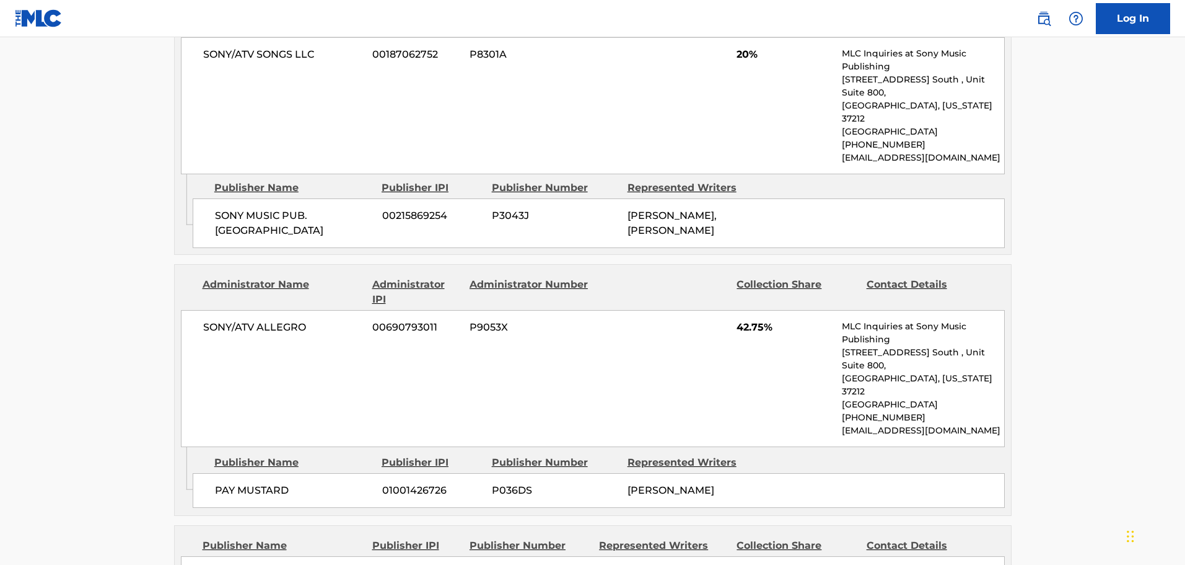
scroll to position [1301, 0]
